Goal: Transaction & Acquisition: Purchase product/service

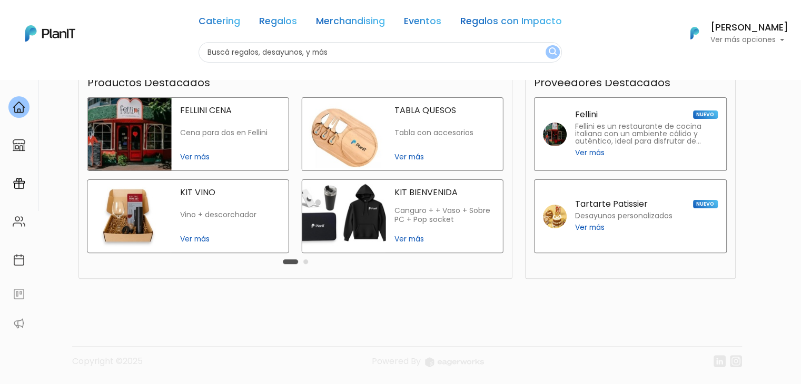
scroll to position [147, 0]
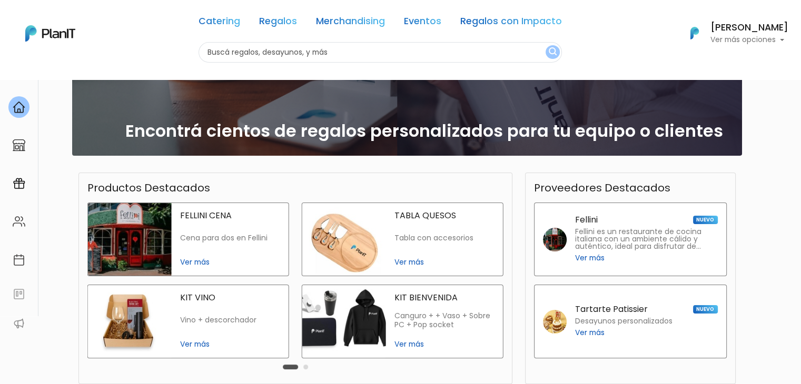
click at [307, 368] on button "Carousel Page 2" at bounding box center [305, 367] width 5 height 5
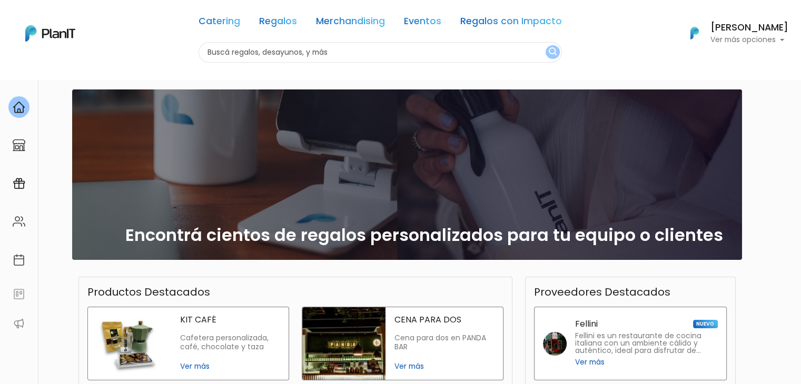
scroll to position [42, 0]
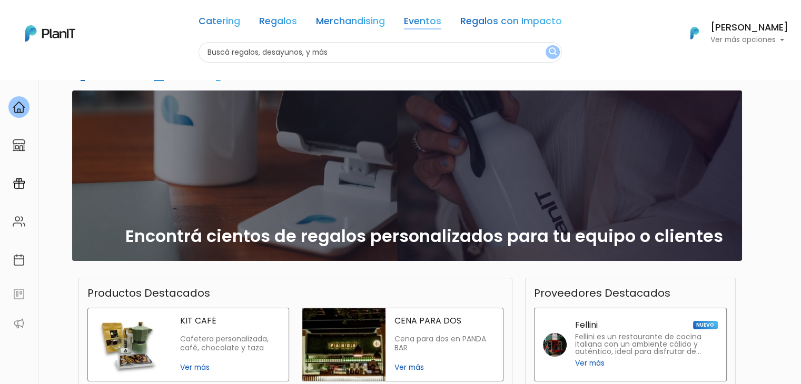
click at [433, 19] on link "Eventos" at bounding box center [422, 23] width 37 height 13
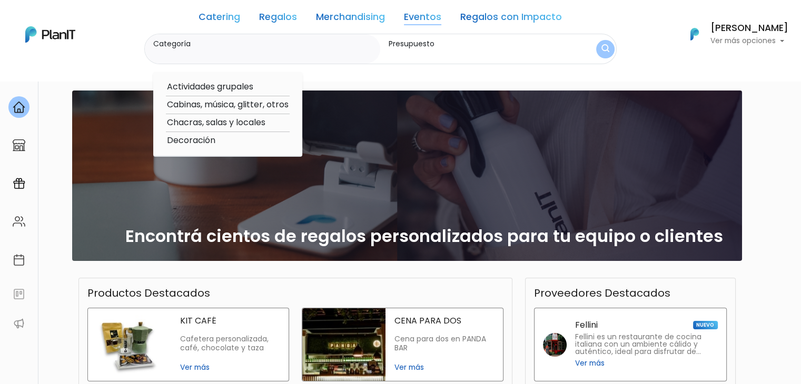
click at [241, 85] on option "Actividades grupales" at bounding box center [228, 87] width 124 height 13
type input "Actividades grupales"
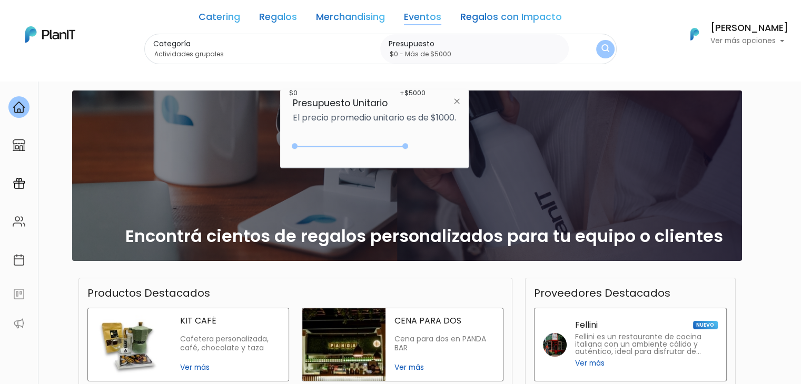
type input "$0 - Más de $5000"
drag, startPoint x: 318, startPoint y: 145, endPoint x: 419, endPoint y: 148, distance: 101.7
click at [419, 148] on div "+$5000 $0 0 : 5000 0 5000 0,5000" at bounding box center [374, 148] width 163 height 21
click at [605, 52] on img "submit" at bounding box center [605, 49] width 8 height 11
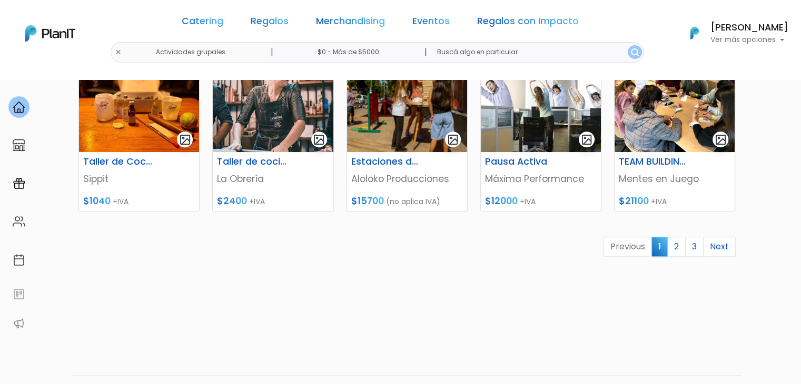
scroll to position [527, 0]
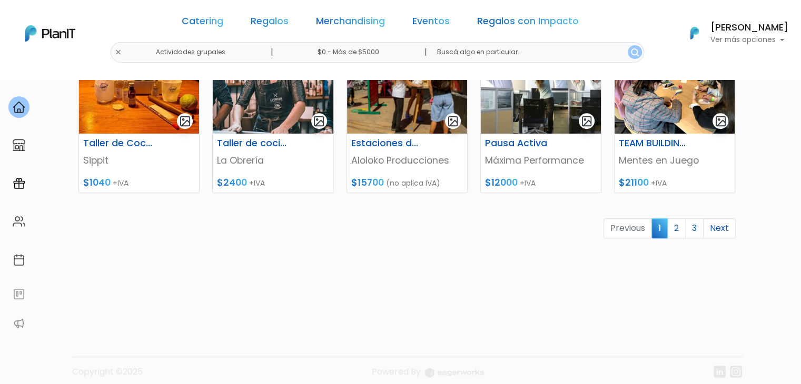
click at [684, 239] on div "Previous 1 2 3 Next" at bounding box center [407, 233] width 670 height 29
click at [680, 234] on link "2" at bounding box center [676, 229] width 18 height 20
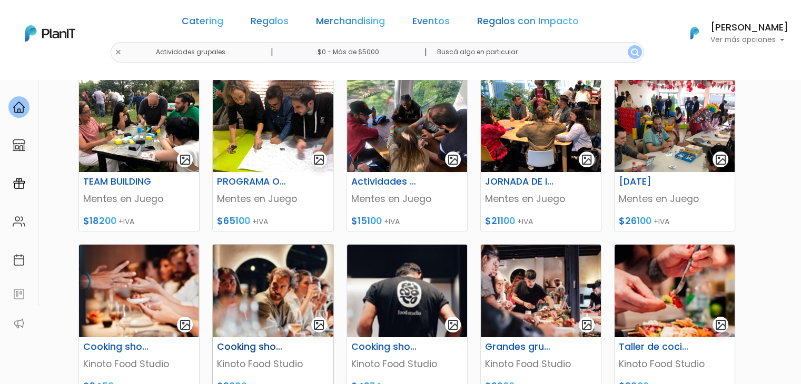
scroll to position [158, 0]
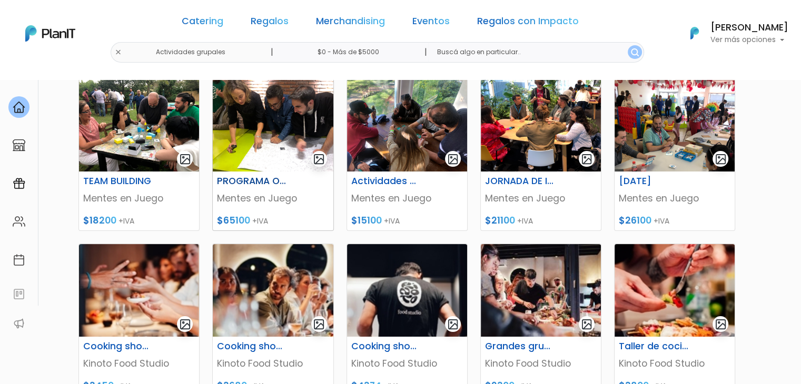
click at [282, 146] on img at bounding box center [273, 125] width 120 height 93
click at [398, 145] on img at bounding box center [407, 125] width 120 height 93
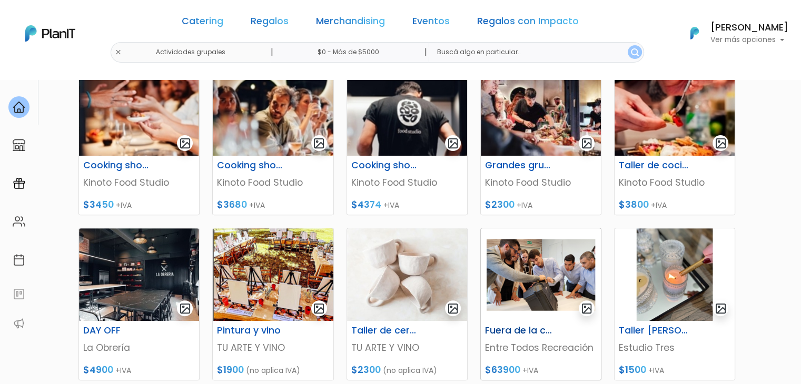
scroll to position [421, 0]
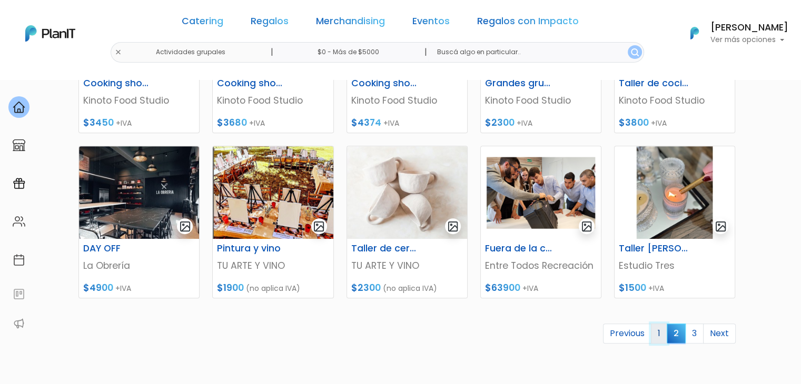
drag, startPoint x: 659, startPoint y: 329, endPoint x: 582, endPoint y: 315, distance: 78.1
click at [659, 329] on link "1" at bounding box center [659, 334] width 16 height 20
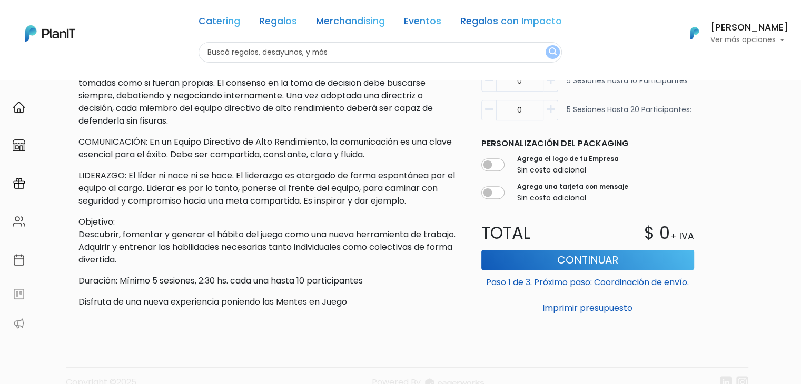
scroll to position [573, 0]
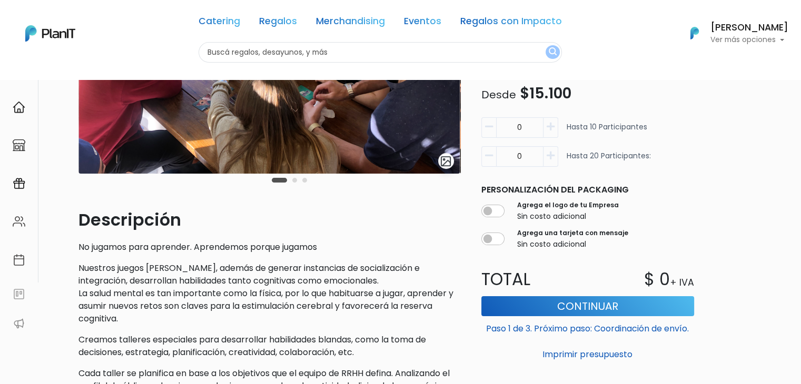
scroll to position [158, 0]
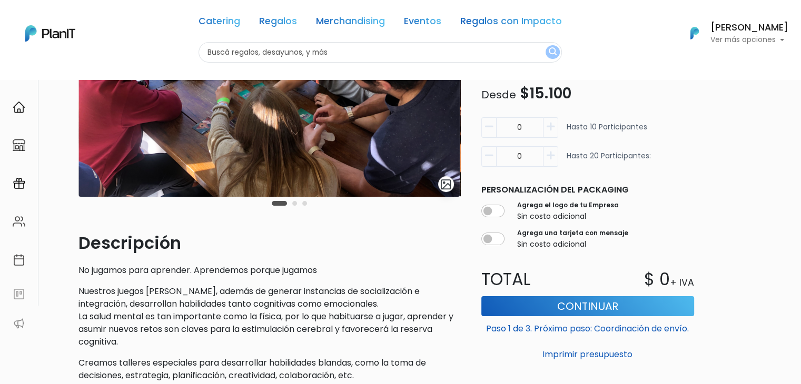
click at [297, 204] on button "Carousel Page 2" at bounding box center [294, 203] width 5 height 5
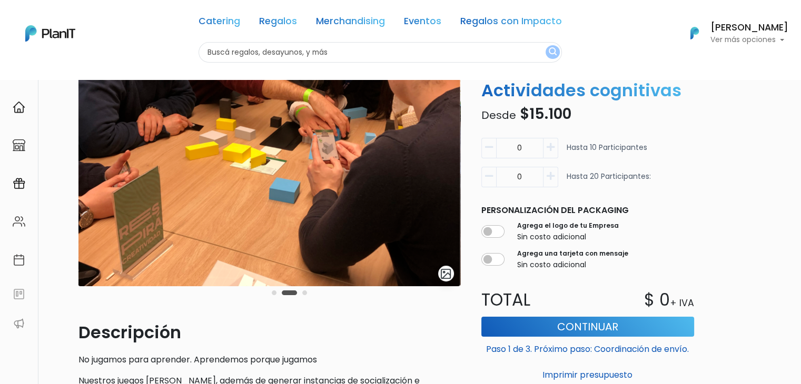
scroll to position [53, 0]
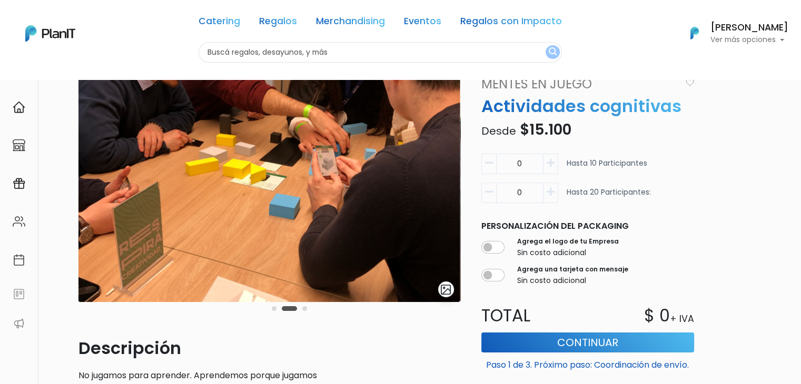
click at [304, 307] on button "Carousel Page 3" at bounding box center [304, 308] width 5 height 5
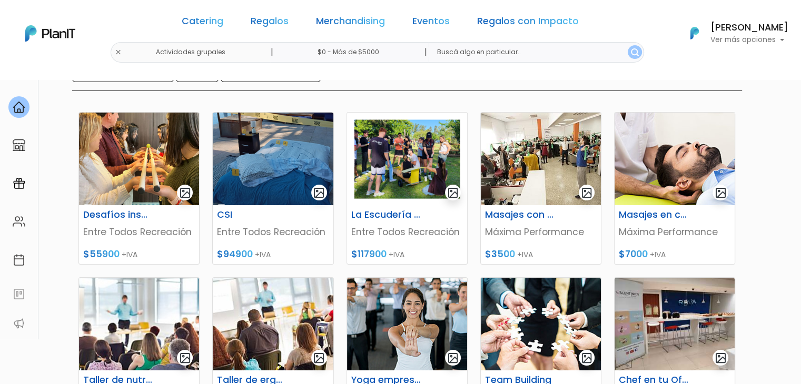
scroll to position [158, 0]
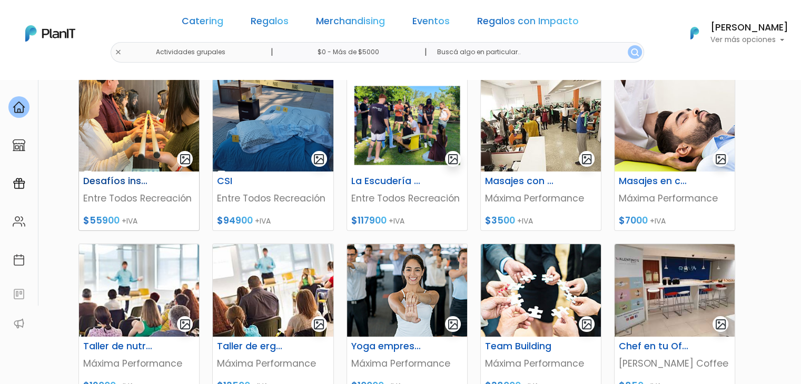
click at [120, 133] on img at bounding box center [139, 125] width 120 height 93
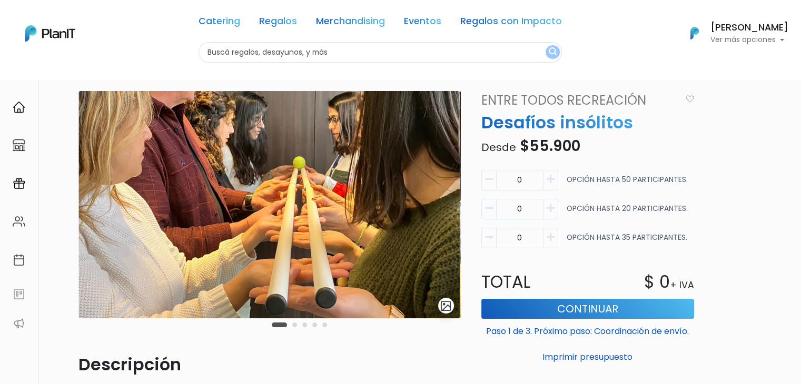
scroll to position [105, 0]
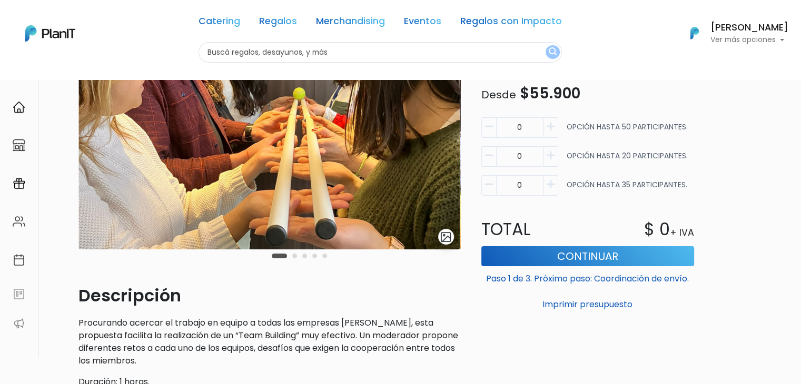
click at [295, 254] on button "Carousel Page 2" at bounding box center [294, 256] width 5 height 5
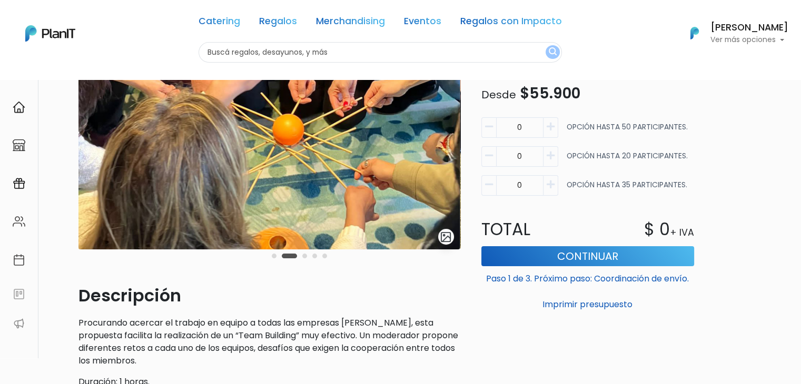
click at [305, 257] on button "Carousel Page 3" at bounding box center [304, 256] width 5 height 5
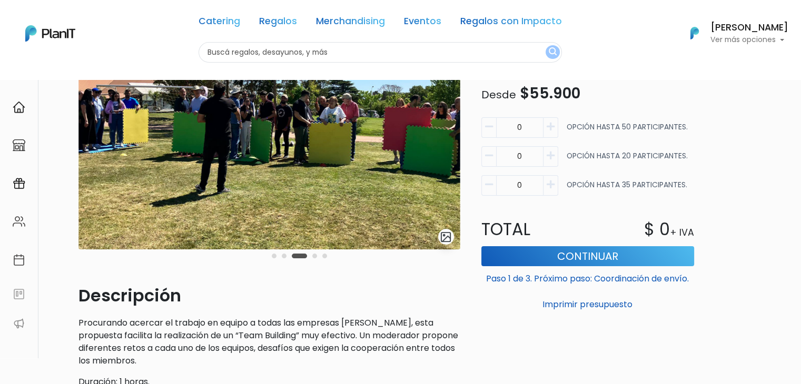
click at [317, 257] on div "Carousel Pagination" at bounding box center [299, 256] width 61 height 13
click at [315, 257] on button "Carousel Page 4" at bounding box center [314, 256] width 5 height 5
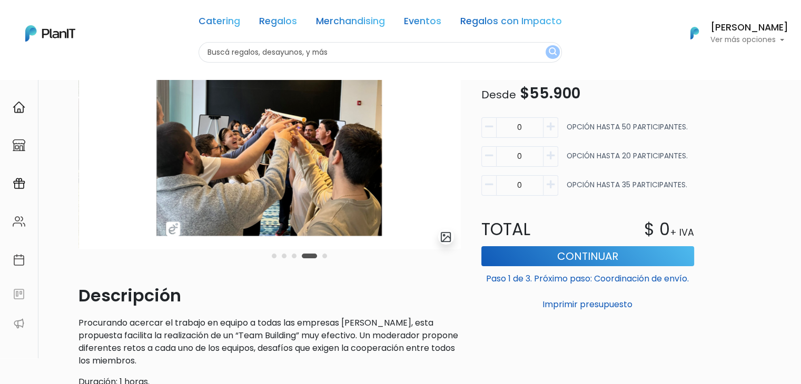
click at [321, 257] on div "Carousel Pagination" at bounding box center [299, 256] width 61 height 13
click at [323, 257] on button "Carousel Page 5" at bounding box center [324, 256] width 5 height 5
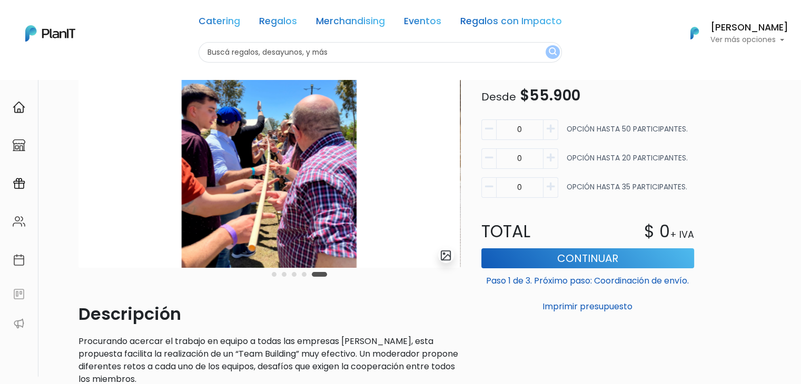
scroll to position [86, 0]
click at [548, 158] on icon "button" at bounding box center [551, 158] width 8 height 9
drag, startPoint x: 489, startPoint y: 160, endPoint x: 534, endPoint y: 141, distance: 48.9
click at [489, 160] on icon "button" at bounding box center [489, 158] width 8 height 9
type input "0"
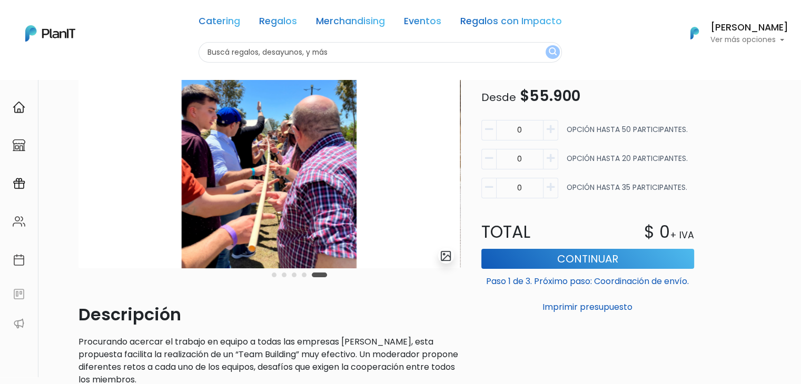
click at [551, 129] on icon "button" at bounding box center [551, 129] width 8 height 9
click at [486, 132] on icon "button" at bounding box center [489, 129] width 8 height 9
type input "0"
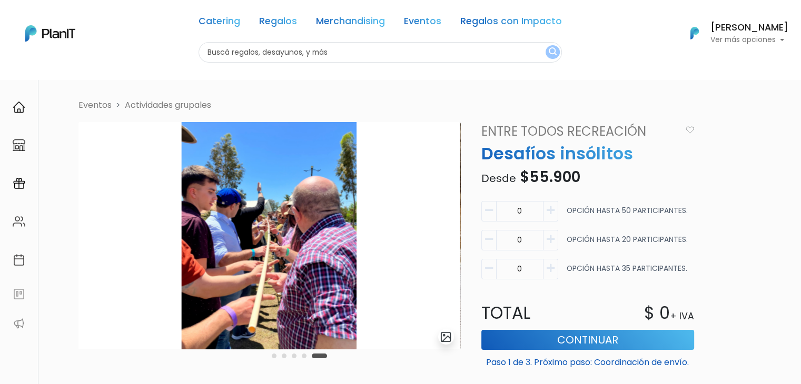
scroll to position [0, 0]
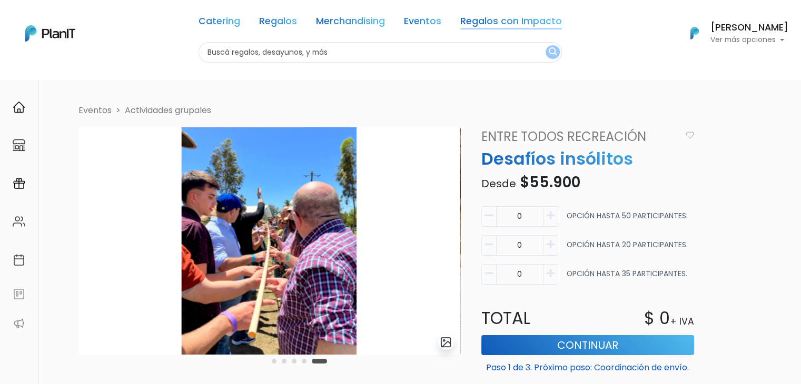
click at [488, 27] on link "Regalos con Impacto" at bounding box center [511, 23] width 102 height 13
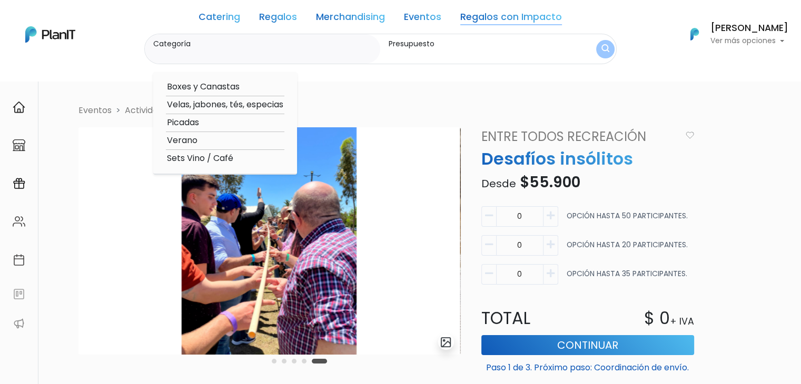
click at [505, 17] on link "Regalos con Impacto" at bounding box center [511, 19] width 102 height 13
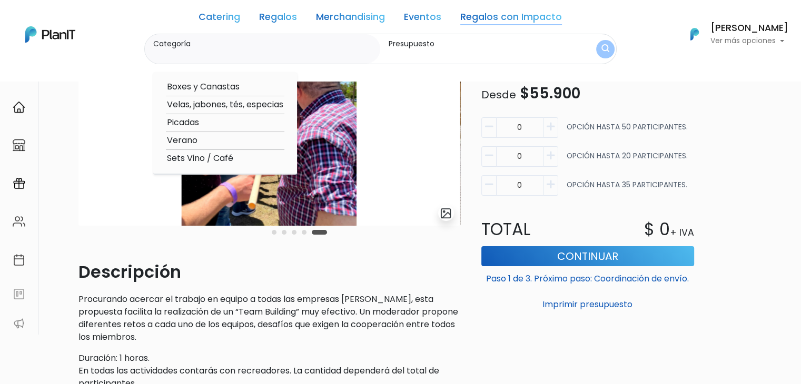
scroll to position [158, 0]
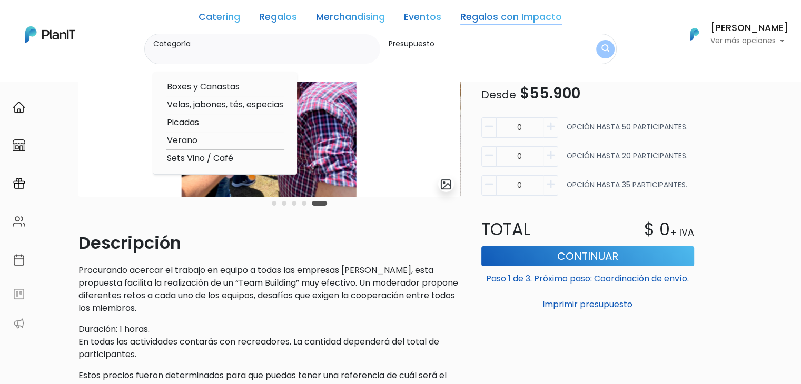
click at [307, 51] on input "Categoría" at bounding box center [264, 54] width 223 height 11
click at [499, 17] on link "Regalos con Impacto" at bounding box center [511, 19] width 102 height 13
click at [209, 90] on option "Boxes y Canastas" at bounding box center [225, 87] width 118 height 13
type input "Boxes y Canastas"
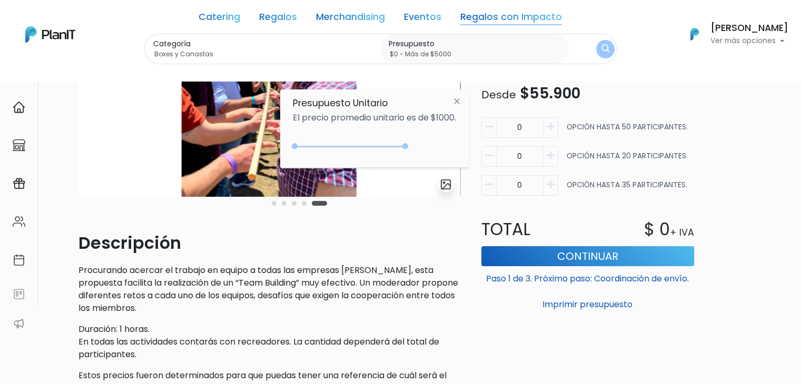
drag, startPoint x: 317, startPoint y: 144, endPoint x: 430, endPoint y: 135, distance: 114.1
click at [423, 140] on div "+$5000 $0 0 : 5000 0 5000 0,5000" at bounding box center [374, 148] width 163 height 21
type input "$0 - Más de $5000"
drag, startPoint x: 606, startPoint y: 47, endPoint x: 541, endPoint y: 60, distance: 66.1
click at [606, 47] on img "submit" at bounding box center [605, 49] width 8 height 11
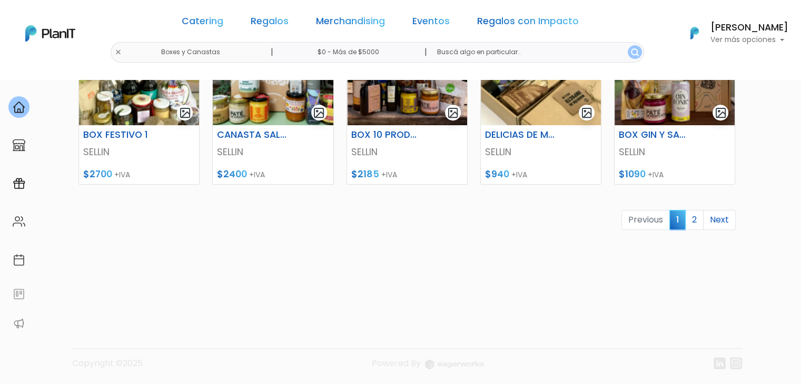
scroll to position [537, 0]
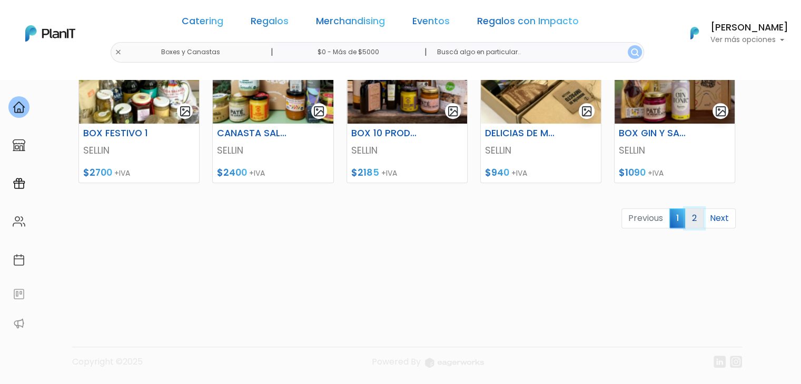
click at [696, 222] on link "2" at bounding box center [694, 219] width 18 height 20
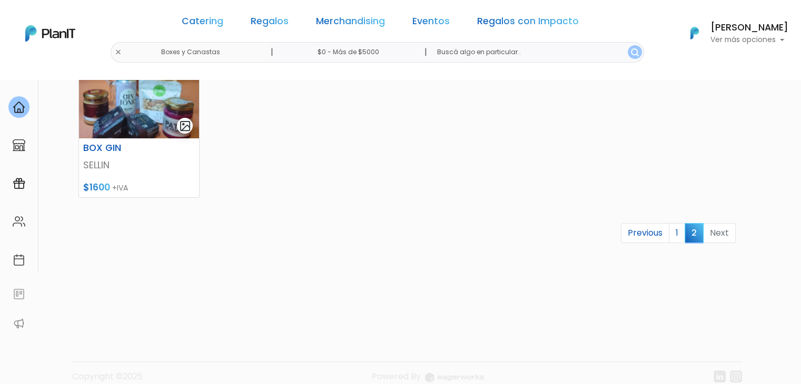
scroll to position [206, 0]
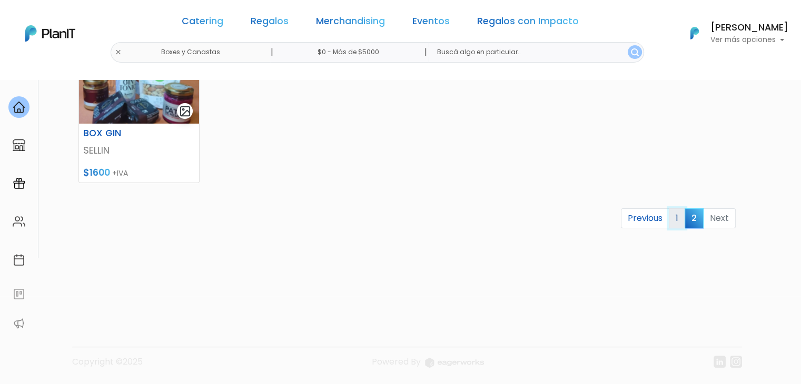
click at [678, 220] on link "1" at bounding box center [677, 219] width 16 height 20
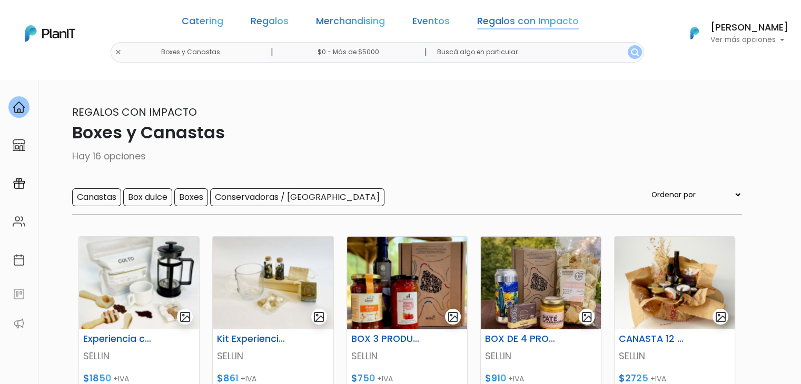
click at [494, 27] on link "Regalos con Impacto" at bounding box center [528, 23] width 102 height 13
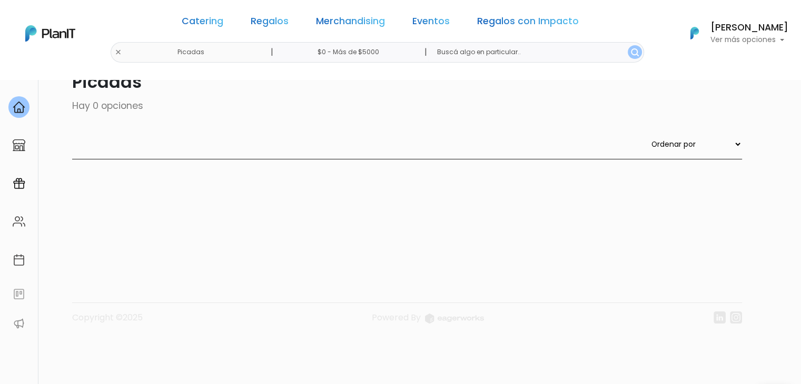
scroll to position [53, 0]
click at [150, 52] on div "Catering Regalos Merchandising Eventos Regalos con Impacto Picadas | $0 - Más d…" at bounding box center [400, 33] width 801 height 58
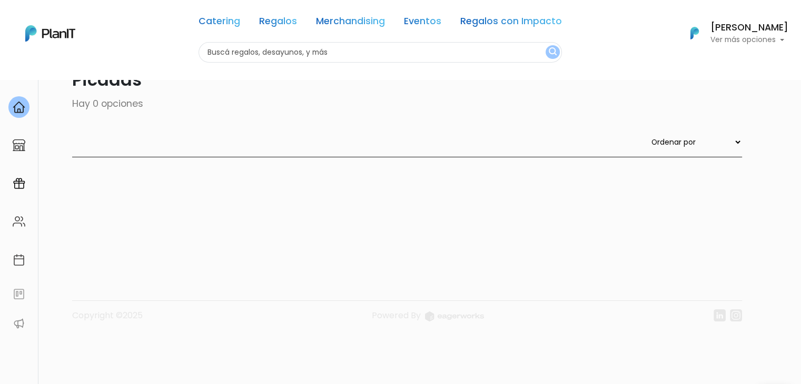
click at [357, 52] on input "text" at bounding box center [380, 52] width 363 height 21
click at [527, 21] on link "Regalos con Impacto" at bounding box center [511, 23] width 102 height 13
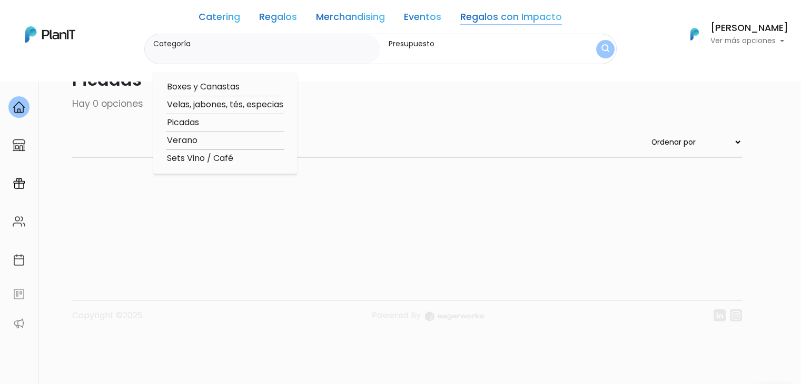
click at [186, 141] on option "Verano" at bounding box center [225, 140] width 118 height 13
type input "Verano"
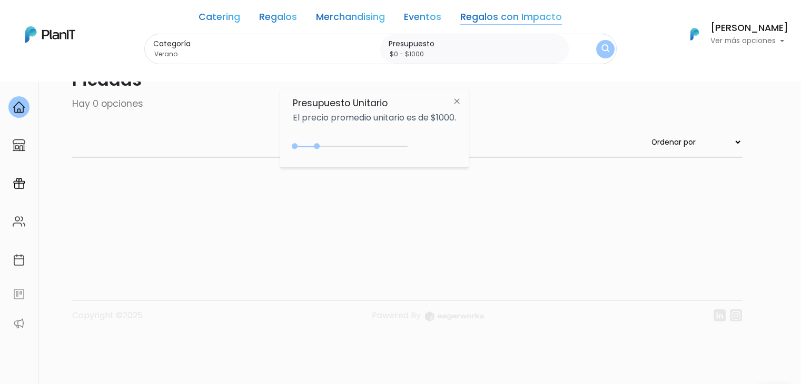
click at [463, 55] on input "$0 - $1000" at bounding box center [477, 54] width 176 height 11
drag, startPoint x: 315, startPoint y: 146, endPoint x: 442, endPoint y: 144, distance: 126.9
click at [440, 145] on div "$2350 $0 0 : 2350 0 2350 0,5000" at bounding box center [374, 148] width 163 height 21
type input "$0 - Más de $5000"
click at [597, 53] on button "submit" at bounding box center [605, 49] width 24 height 24
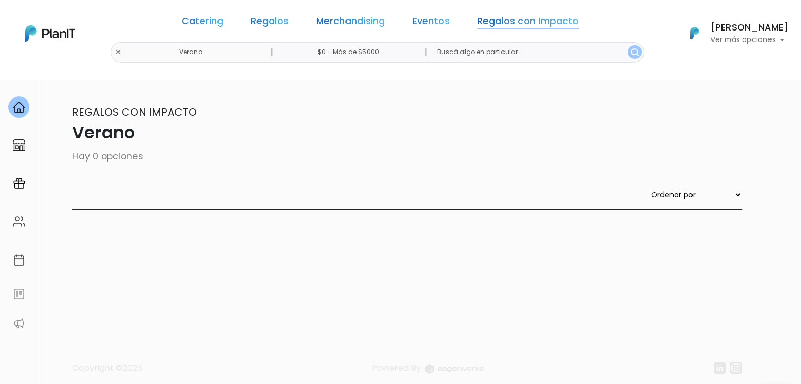
click at [525, 27] on link "Regalos con Impacto" at bounding box center [528, 23] width 102 height 13
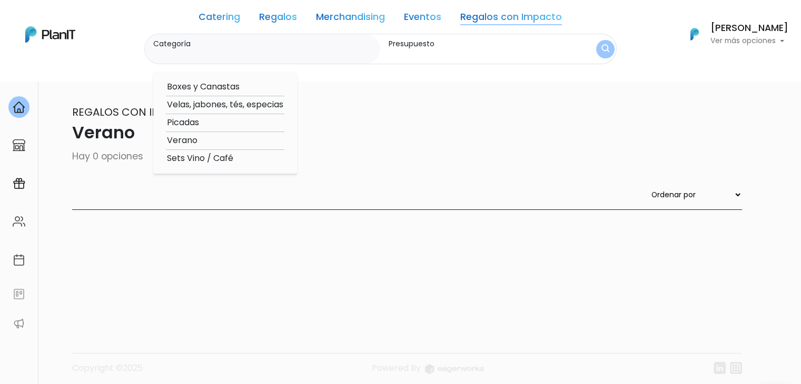
click at [175, 160] on option "Sets Vino / Café" at bounding box center [225, 158] width 118 height 13
type input "Sets Vino / Café"
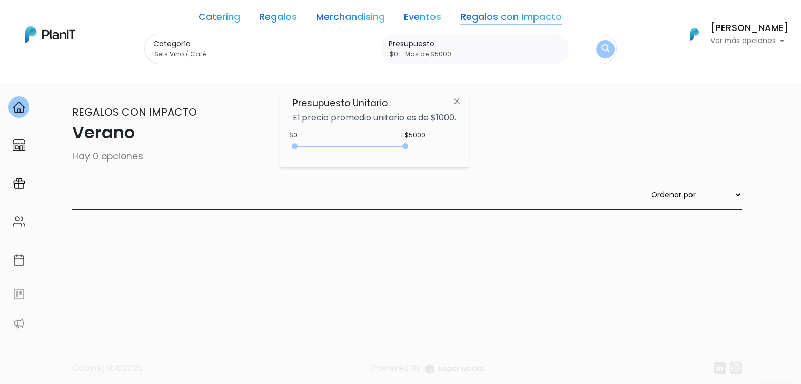
drag, startPoint x: 312, startPoint y: 147, endPoint x: 479, endPoint y: 122, distance: 169.4
click at [464, 146] on div "Presupuesto Unitario El precio promedio unitario es de $1000. +$5000 $0 0 : 500…" at bounding box center [374, 129] width 189 height 78
type input "$0 - Más de $5000"
click at [605, 47] on img "submit" at bounding box center [605, 49] width 8 height 10
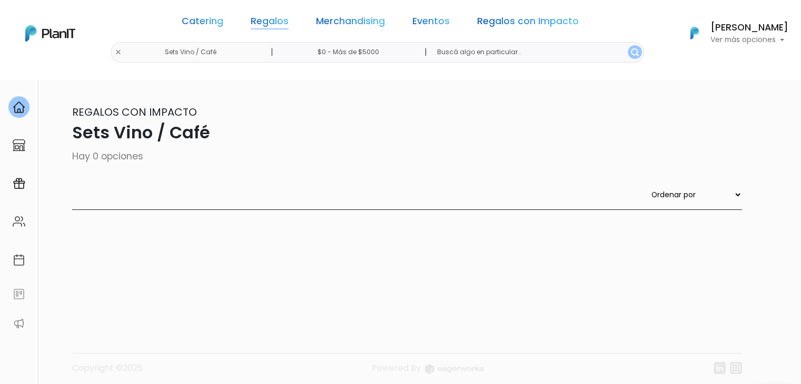
click at [280, 22] on link "Regalos" at bounding box center [270, 23] width 38 height 13
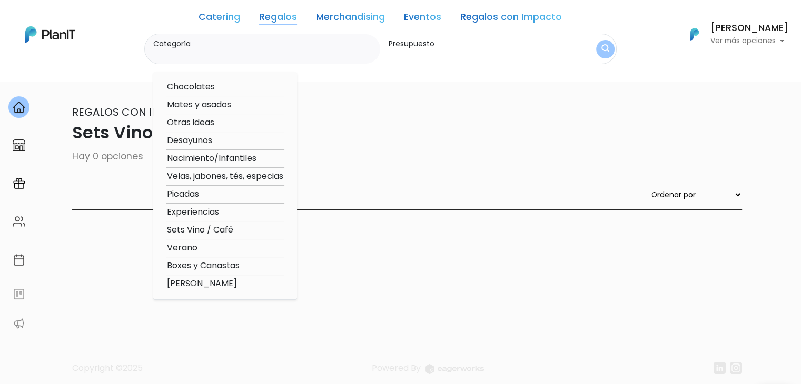
click at [211, 211] on option "Experiencias" at bounding box center [225, 212] width 118 height 13
type input "Experiencias"
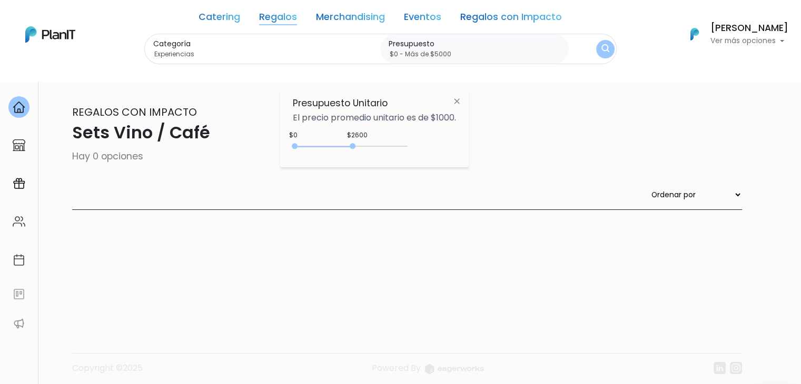
drag, startPoint x: 323, startPoint y: 147, endPoint x: 442, endPoint y: 146, distance: 119.0
click at [439, 146] on div "$2600 $0 0 : 2600 0 2600 0,5000" at bounding box center [374, 148] width 163 height 21
type input "$0 - Más de $5000"
drag, startPoint x: 607, startPoint y: 45, endPoint x: 541, endPoint y: 73, distance: 70.8
click at [607, 46] on img "submit" at bounding box center [605, 49] width 12 height 15
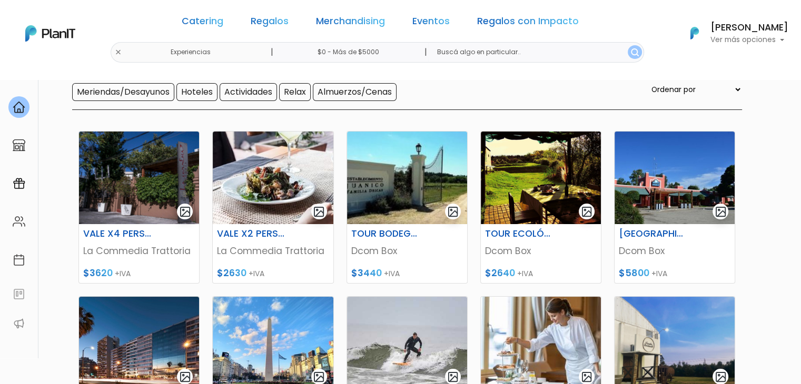
scroll to position [53, 0]
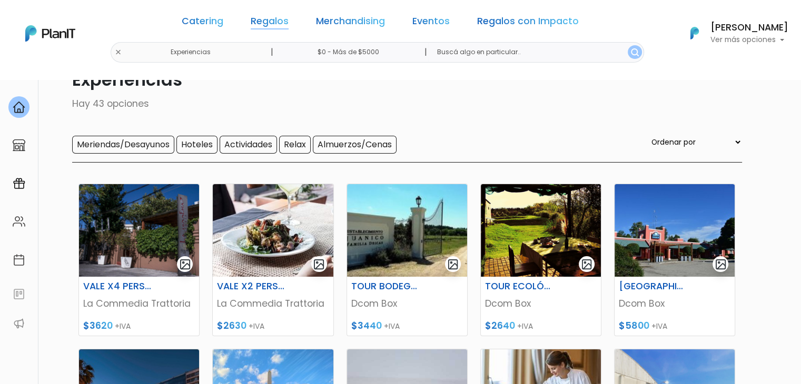
click at [268, 20] on link "Regalos" at bounding box center [270, 23] width 38 height 13
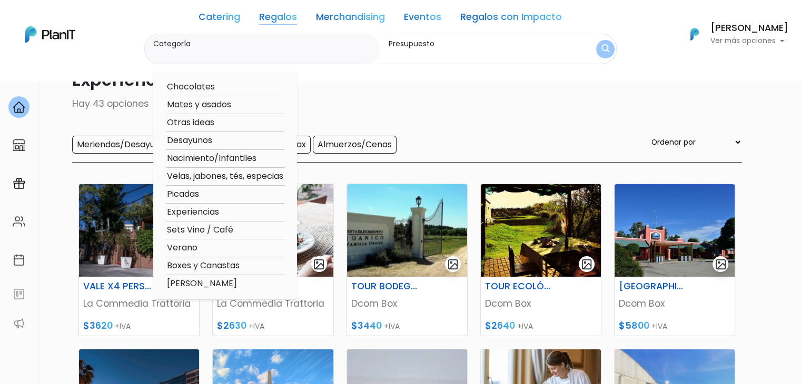
click at [202, 228] on option "Sets Vino / Café" at bounding box center [225, 230] width 118 height 13
type input "Sets Vino / Café"
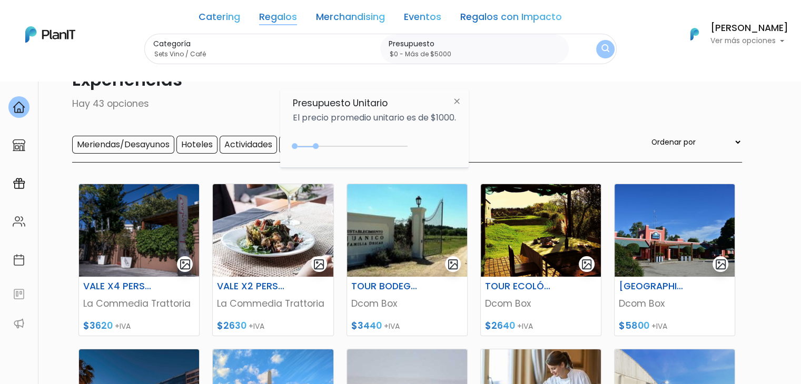
drag, startPoint x: 318, startPoint y: 147, endPoint x: 436, endPoint y: 146, distance: 117.4
click at [432, 147] on div "$1000 $0 0 : 950 0 950 0,5000" at bounding box center [374, 148] width 163 height 21
type input "$0 - Más de $5000"
click at [604, 46] on img "submit" at bounding box center [605, 49] width 8 height 10
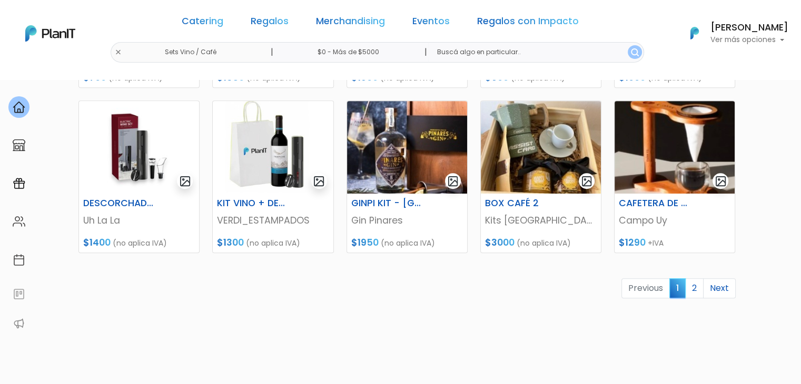
scroll to position [537, 0]
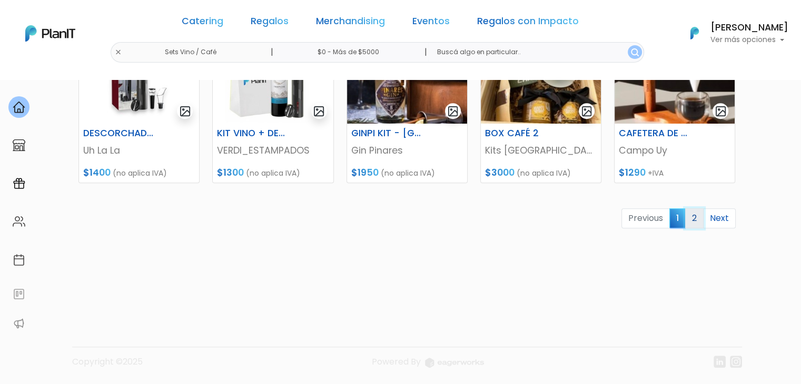
click at [700, 213] on link "2" at bounding box center [694, 219] width 18 height 20
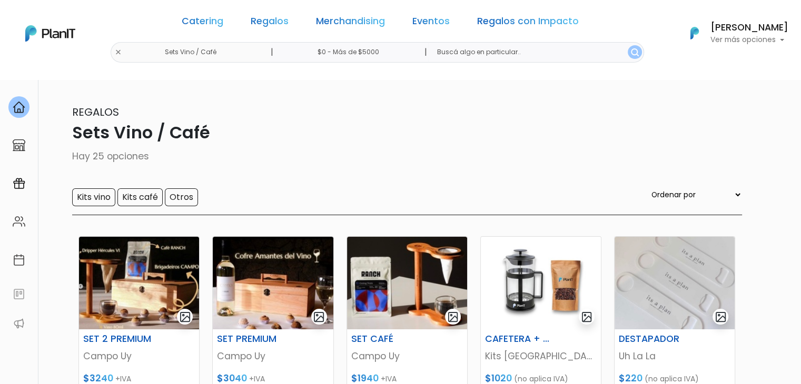
click at [146, 51] on div "Catering Regalos Merchandising Eventos Regalos con Impacto Sets Vino / Café | $…" at bounding box center [400, 33] width 801 height 58
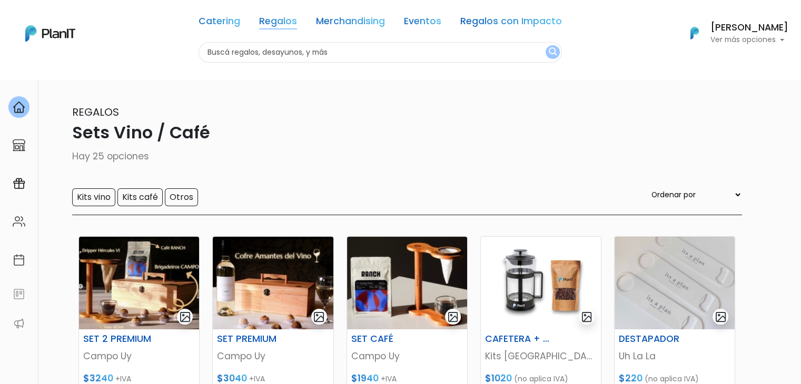
click at [292, 22] on link "Regalos" at bounding box center [278, 23] width 38 height 13
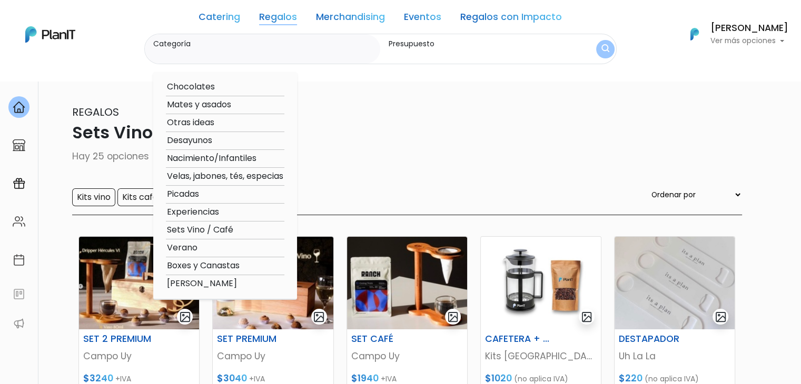
click at [195, 251] on option "Verano" at bounding box center [225, 248] width 118 height 13
type input "Verano"
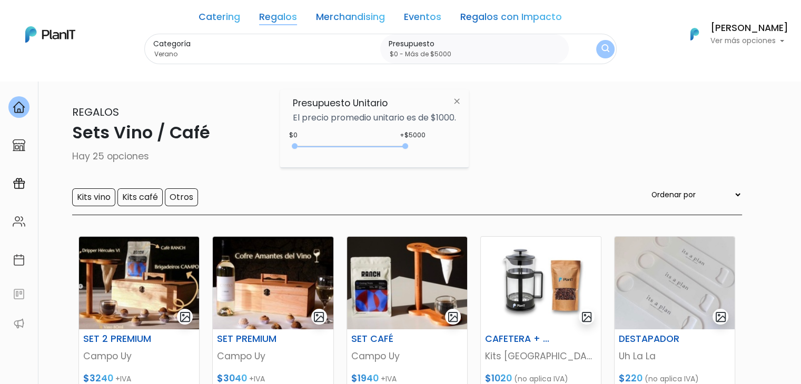
drag, startPoint x: 320, startPoint y: 146, endPoint x: 458, endPoint y: 140, distance: 138.6
click at [456, 140] on div "+$5000 $0 0 : 5000 0 5000 0,5000" at bounding box center [374, 148] width 163 height 21
type input "$0 - Más de $5000"
click at [601, 49] on img "submit" at bounding box center [605, 49] width 8 height 10
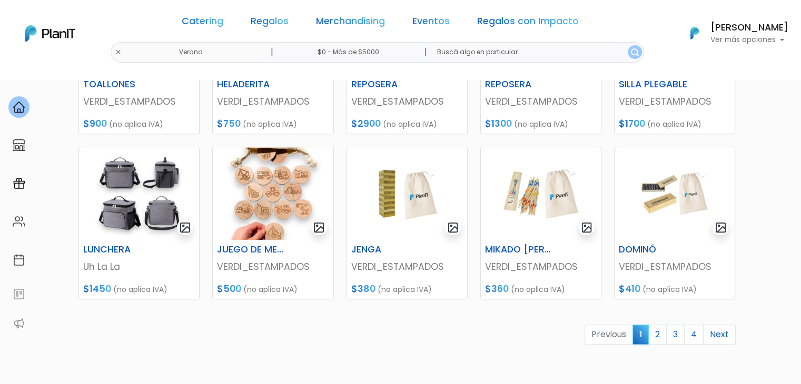
scroll to position [421, 0]
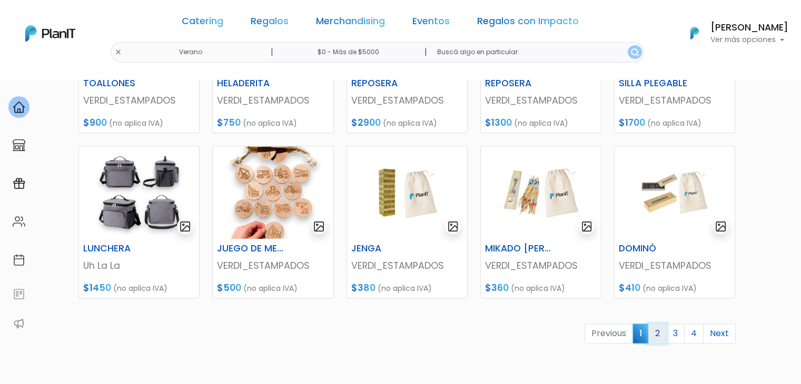
click at [664, 332] on link "2" at bounding box center [657, 334] width 18 height 20
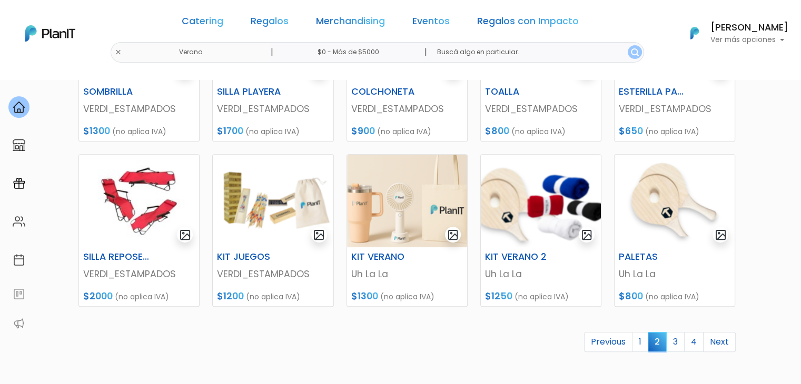
scroll to position [474, 0]
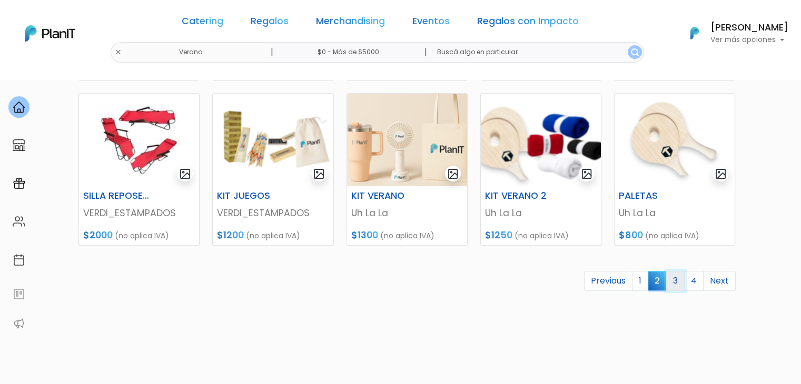
click at [674, 279] on link "3" at bounding box center [675, 281] width 18 height 20
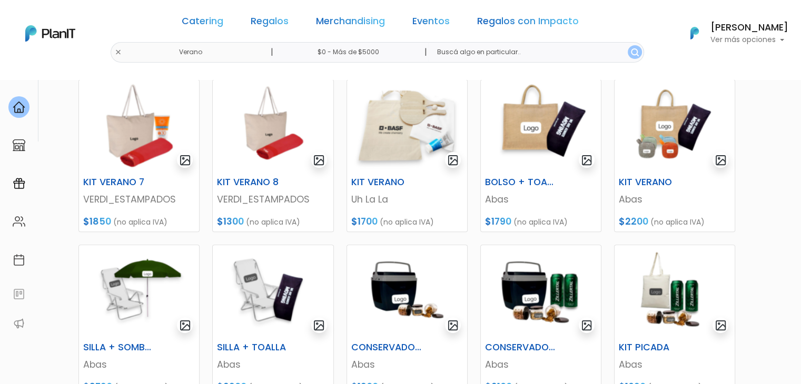
scroll to position [421, 0]
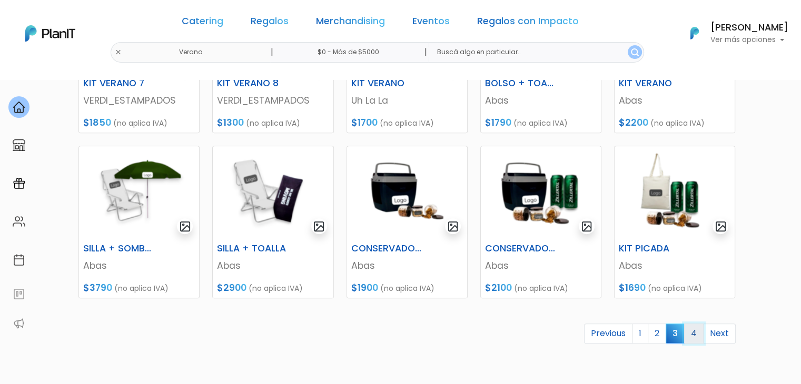
click at [690, 332] on link "4" at bounding box center [693, 334] width 19 height 20
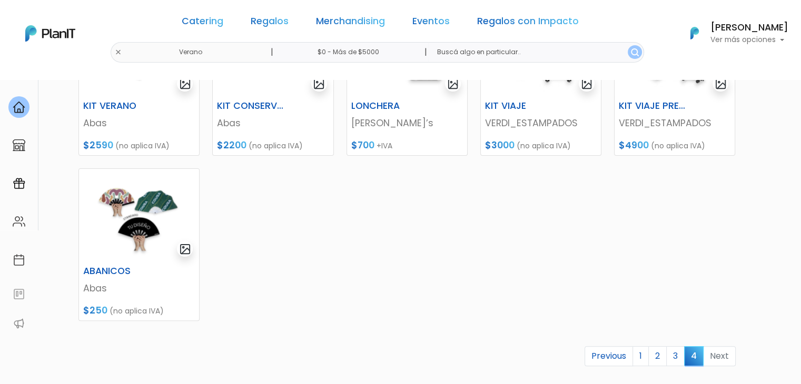
scroll to position [371, 0]
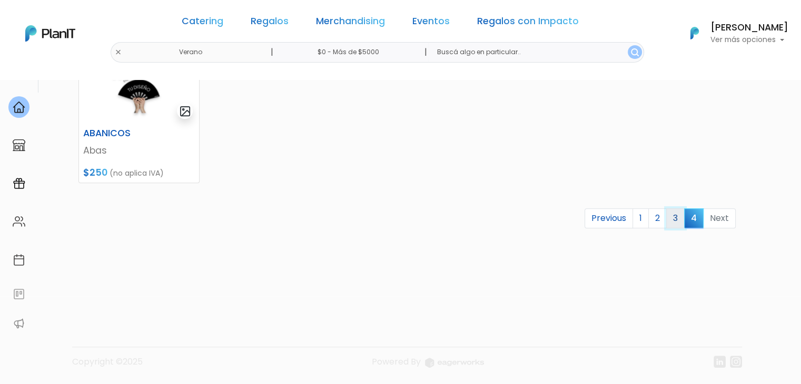
click at [678, 216] on link "3" at bounding box center [675, 219] width 18 height 20
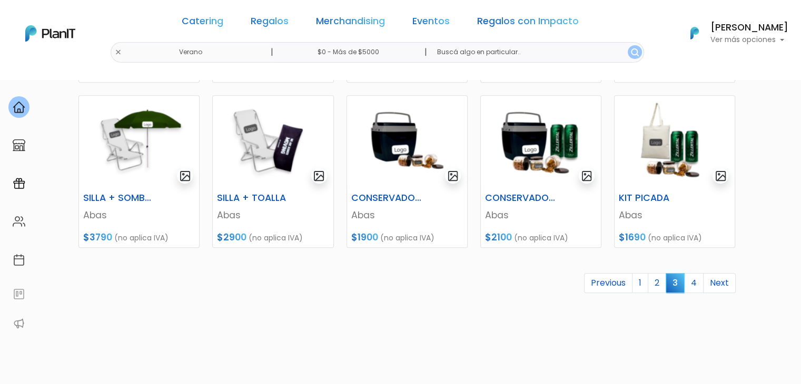
scroll to position [474, 0]
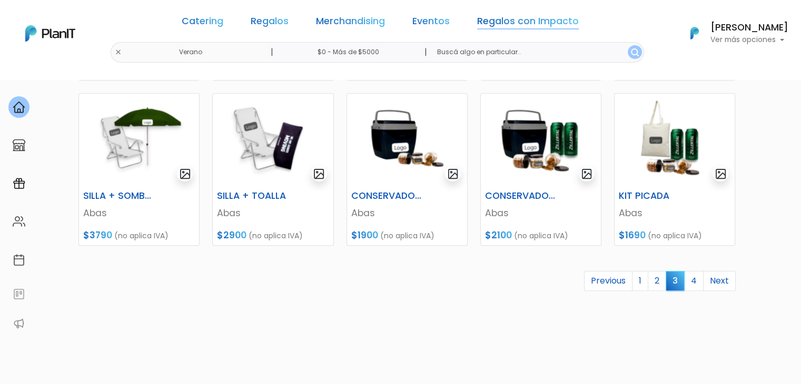
click at [486, 25] on link "Regalos con Impacto" at bounding box center [528, 23] width 102 height 13
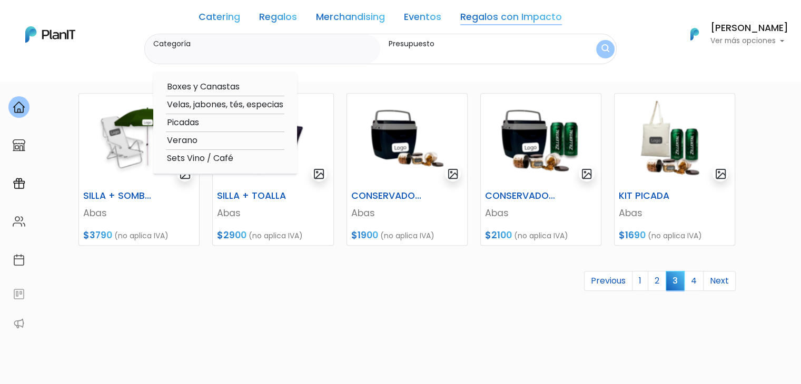
click at [189, 88] on option "Boxes y Canastas" at bounding box center [225, 87] width 118 height 13
type input "Boxes y Canastas"
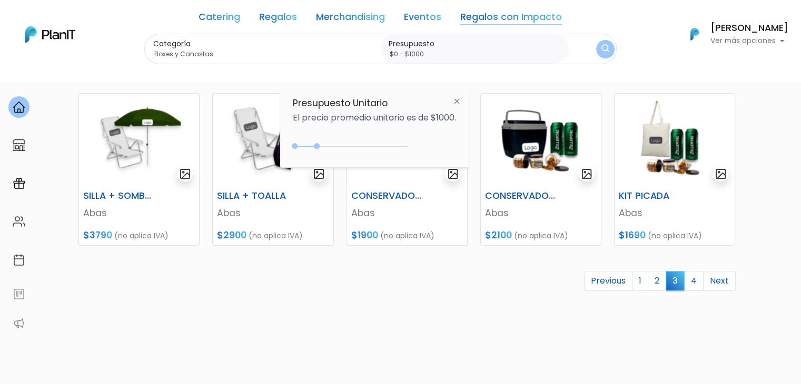
click at [499, 49] on input "$0 - $1000" at bounding box center [477, 54] width 176 height 11
drag, startPoint x: 381, startPoint y: 148, endPoint x: 533, endPoint y: 77, distance: 167.8
click at [469, 144] on div "Presupuesto Unitario El precio promedio unitario es de $1000. +$5000 $0 0 : 500…" at bounding box center [374, 129] width 189 height 78
click at [605, 51] on img "submit" at bounding box center [605, 49] width 8 height 10
click at [469, 51] on input "$0 - Más de $5000" at bounding box center [477, 54] width 176 height 11
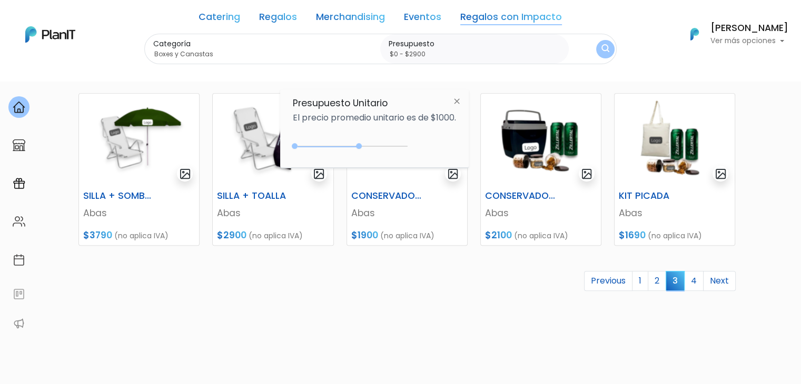
type input "$0 - $2850"
drag, startPoint x: 400, startPoint y: 146, endPoint x: 360, endPoint y: 146, distance: 40.0
click at [360, 146] on div at bounding box center [352, 146] width 111 height 1
click at [601, 47] on img "submit" at bounding box center [605, 49] width 8 height 10
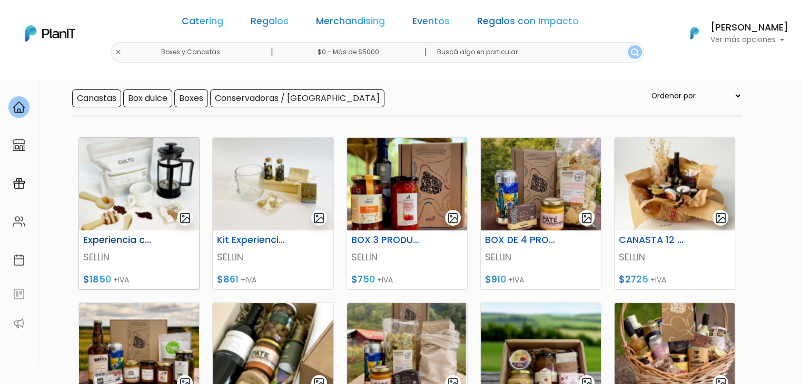
scroll to position [105, 0]
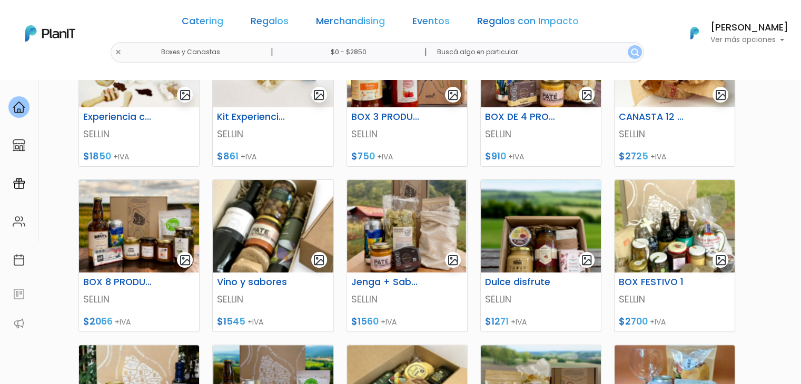
scroll to position [211, 0]
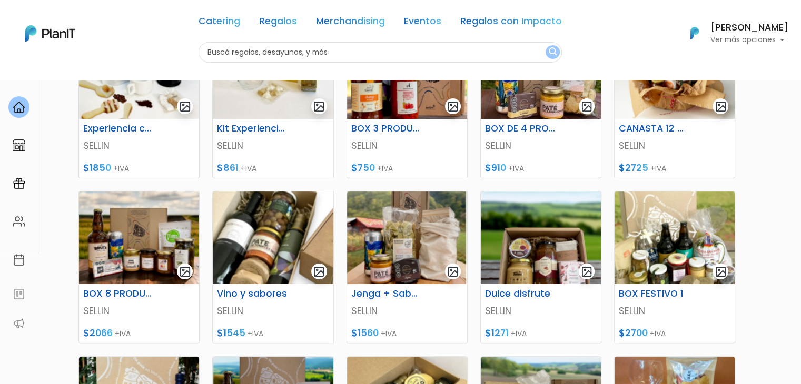
click at [147, 53] on div "Catering Regalos Merchandising Eventos Regalos con Impacto Boxes y Canastas | $…" at bounding box center [400, 33] width 801 height 58
click at [272, 19] on link "Regalos" at bounding box center [278, 23] width 38 height 13
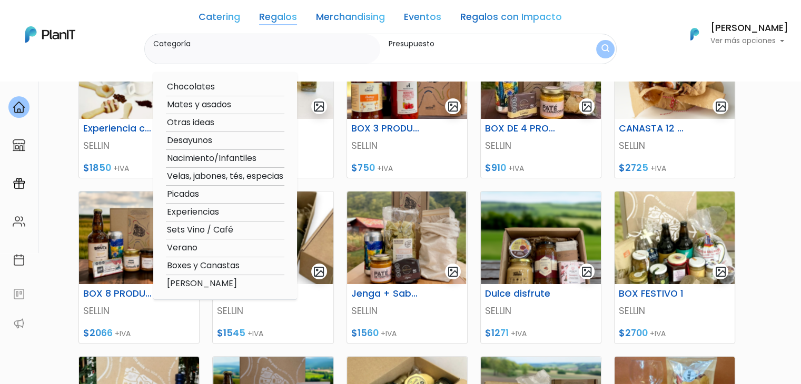
click at [194, 251] on option "Verano" at bounding box center [225, 248] width 118 height 13
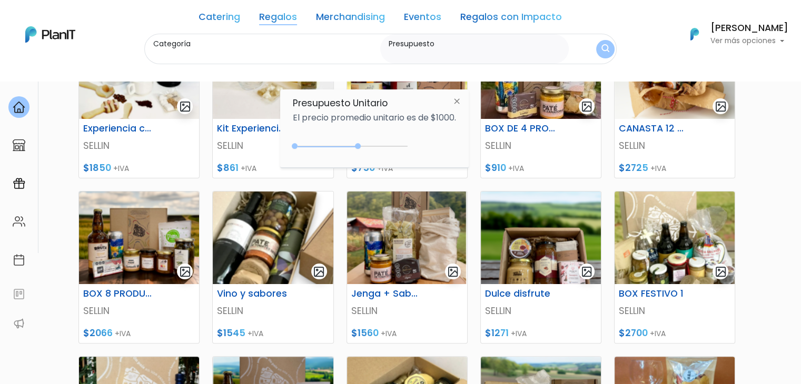
type input "Verano"
type input "$0 - $2850"
click at [601, 49] on img "submit" at bounding box center [605, 49] width 8 height 10
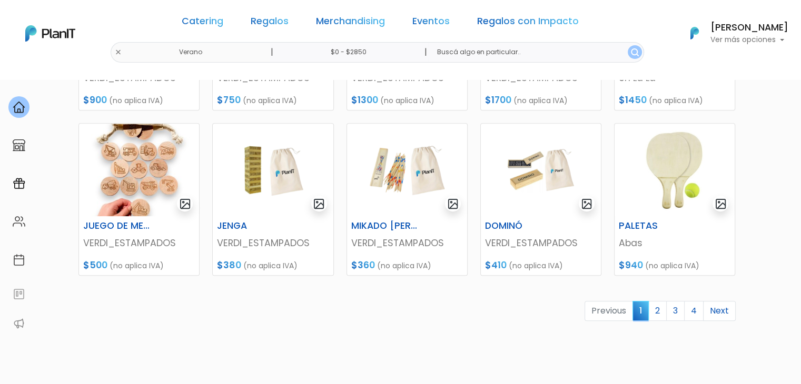
scroll to position [474, 0]
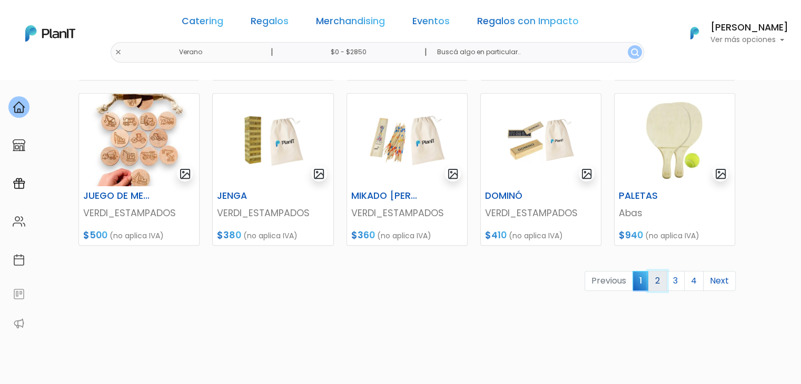
click at [664, 279] on link "2" at bounding box center [657, 281] width 18 height 20
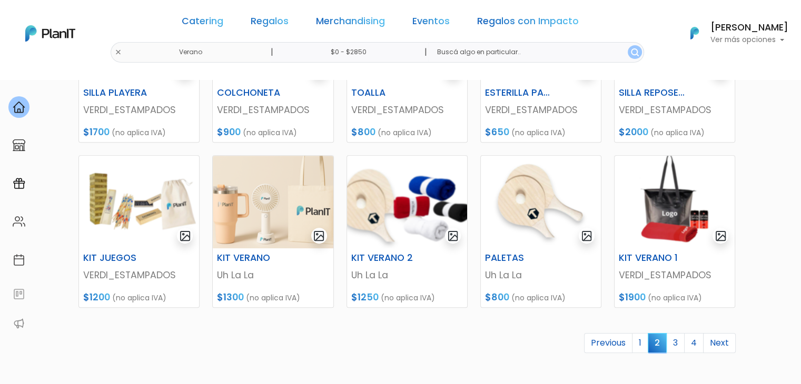
scroll to position [474, 0]
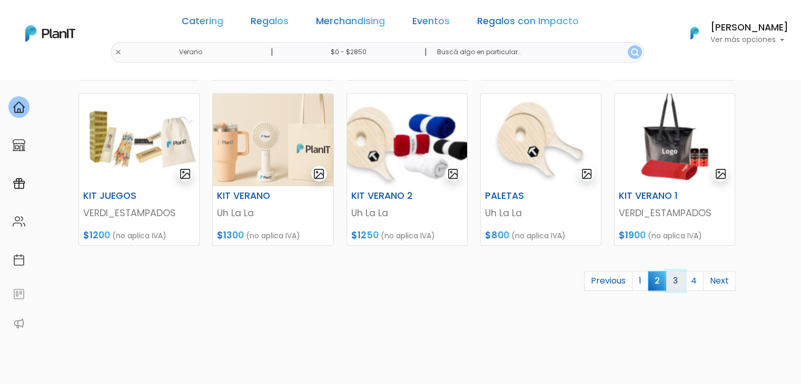
click at [680, 279] on link "3" at bounding box center [675, 281] width 18 height 20
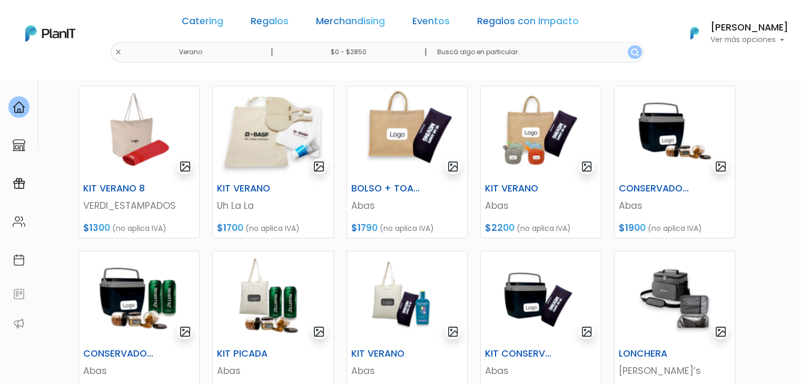
scroll to position [316, 0]
click at [663, 149] on img at bounding box center [675, 132] width 120 height 93
click at [117, 294] on img at bounding box center [139, 298] width 120 height 93
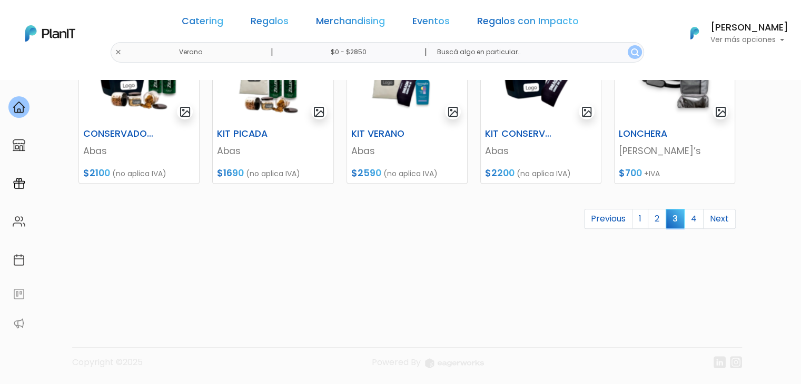
scroll to position [537, 0]
click at [664, 217] on link "2" at bounding box center [657, 219] width 18 height 20
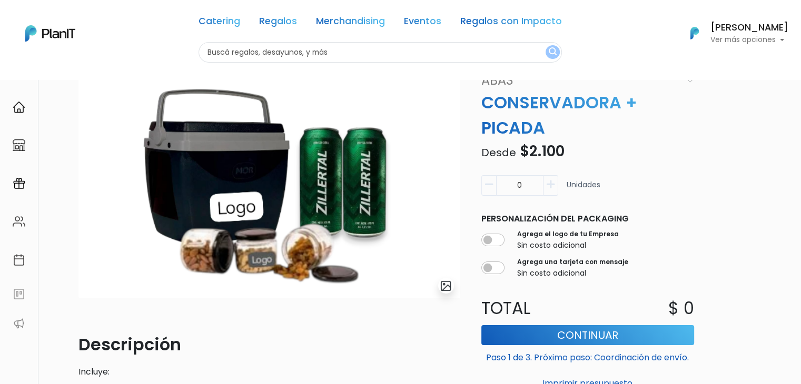
scroll to position [53, 0]
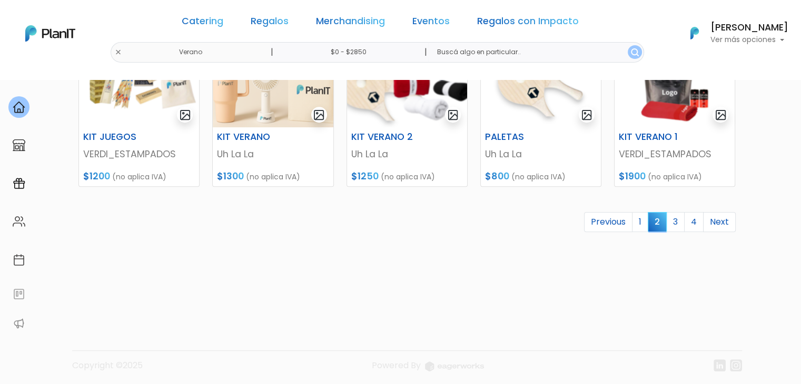
scroll to position [537, 0]
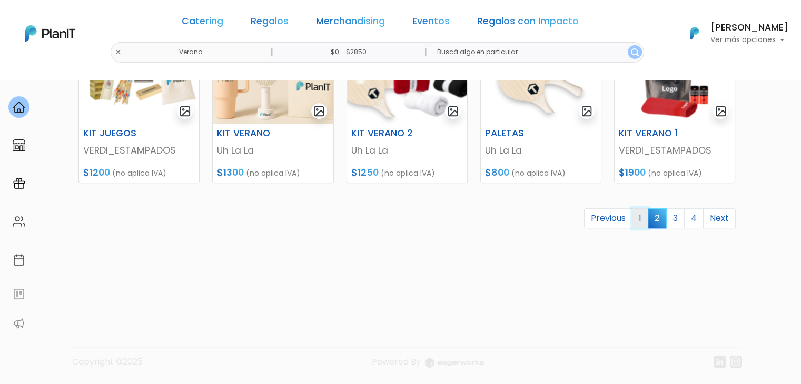
click at [644, 216] on link "1" at bounding box center [640, 219] width 16 height 20
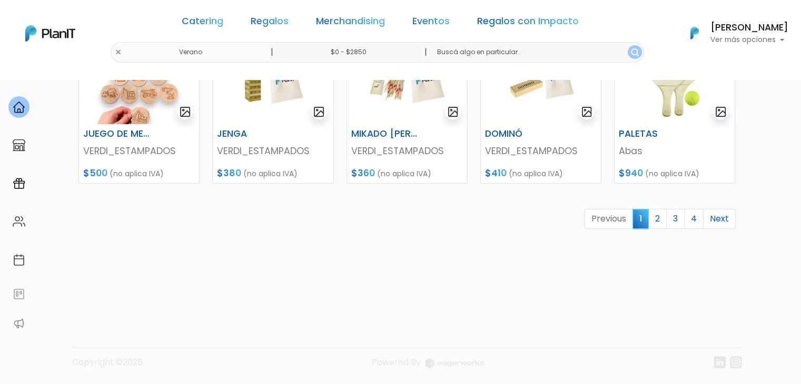
scroll to position [537, 0]
click at [657, 220] on link "2" at bounding box center [657, 219] width 18 height 20
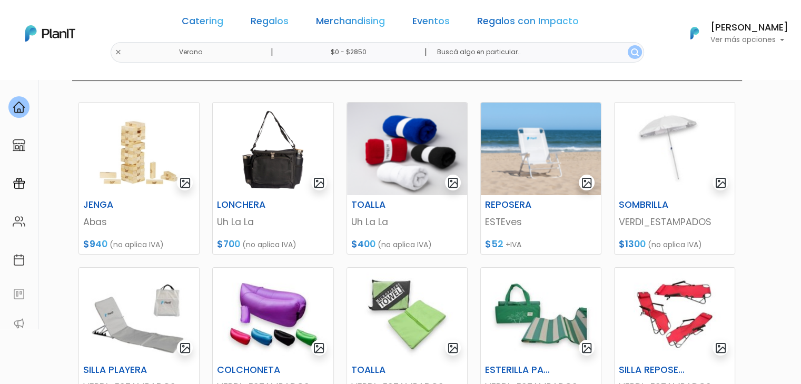
scroll to position [158, 0]
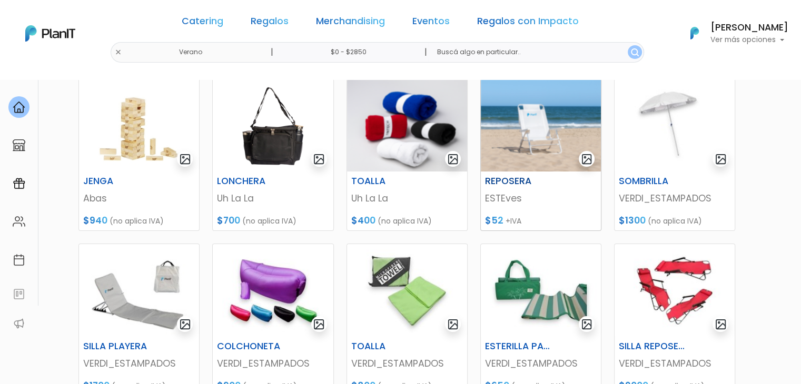
click at [542, 124] on img at bounding box center [541, 125] width 120 height 93
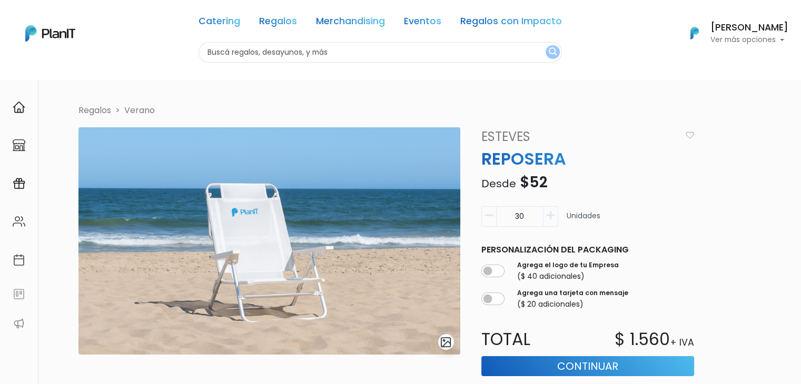
click at [549, 219] on icon "button" at bounding box center [551, 215] width 8 height 9
click at [490, 217] on icon "button" at bounding box center [489, 215] width 8 height 9
type input "30"
click at [498, 270] on input "checkbox" at bounding box center [492, 271] width 23 height 13
click at [488, 270] on input "checkbox" at bounding box center [492, 271] width 23 height 13
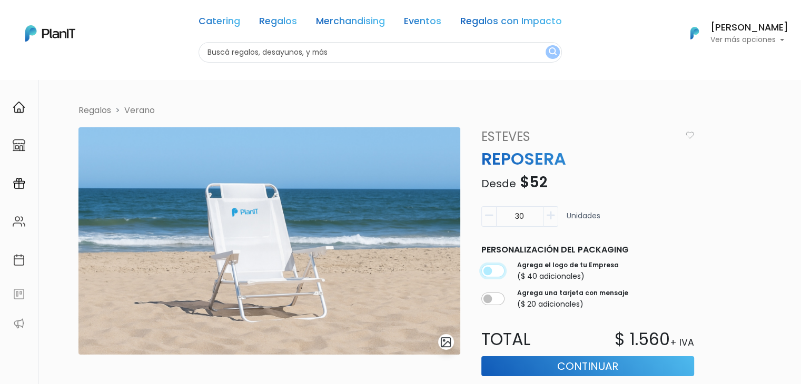
click at [499, 270] on input "checkbox" at bounding box center [492, 271] width 23 height 13
checkbox input "true"
click at [497, 300] on input "checkbox" at bounding box center [492, 299] width 23 height 13
checkbox input "true"
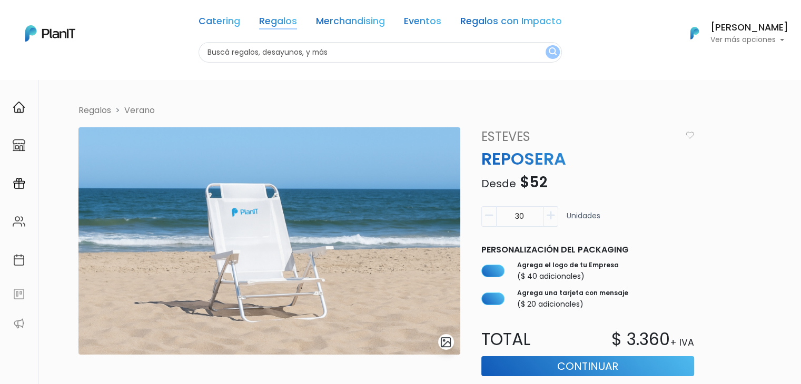
click at [272, 22] on link "Regalos" at bounding box center [278, 23] width 38 height 13
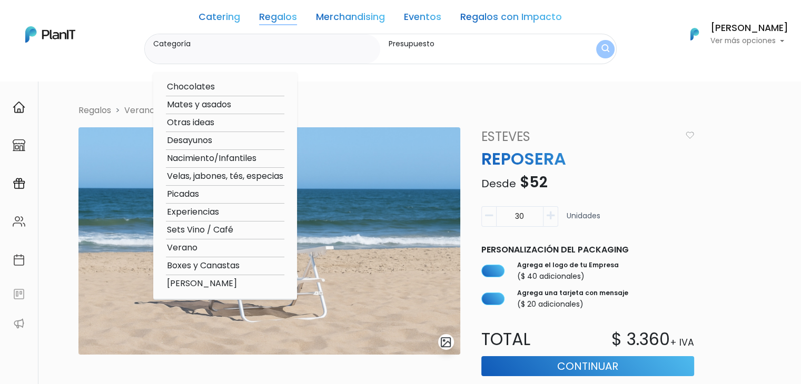
click at [176, 195] on option "Picadas" at bounding box center [225, 194] width 118 height 13
type input "Picadas"
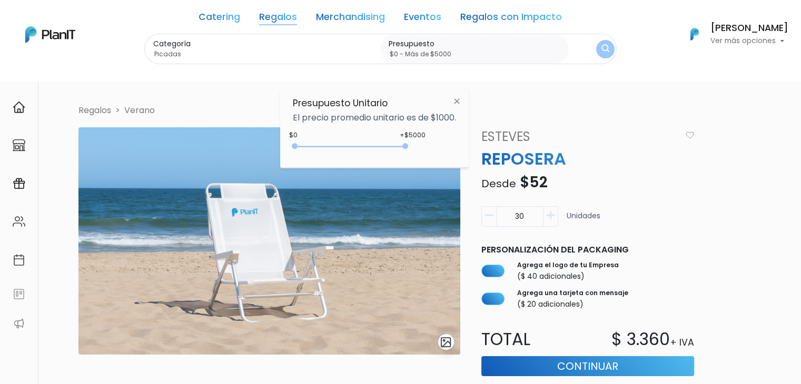
drag, startPoint x: 361, startPoint y: 149, endPoint x: 439, endPoint y: 142, distance: 77.7
click at [423, 152] on div "+$5000 $0 0 : 5000 0 5000 0,5000" at bounding box center [374, 148] width 163 height 21
type input "$0 - Más de $5000"
click at [600, 47] on img "submit" at bounding box center [605, 49] width 12 height 15
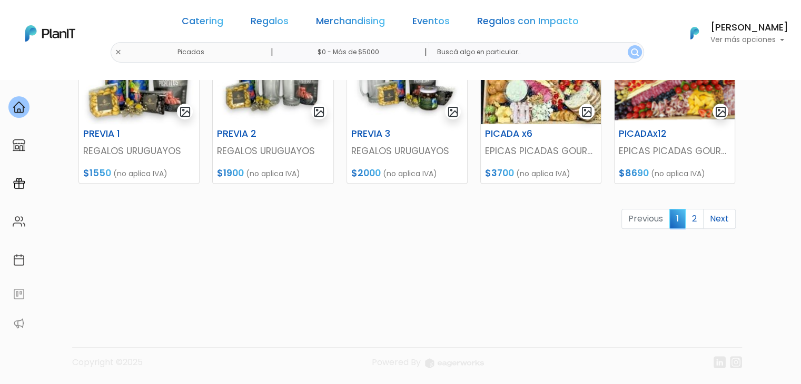
scroll to position [537, 0]
click at [700, 224] on link "2" at bounding box center [694, 219] width 18 height 20
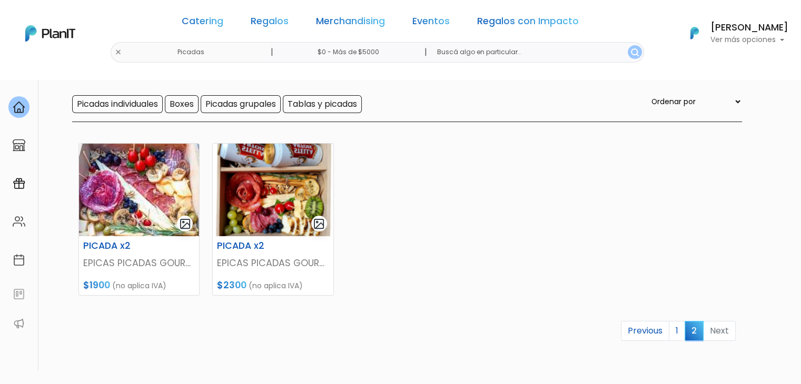
scroll to position [105, 0]
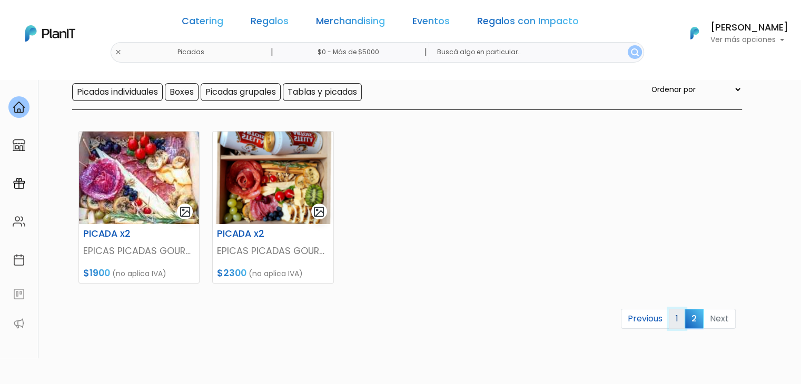
click at [679, 317] on link "1" at bounding box center [677, 319] width 16 height 20
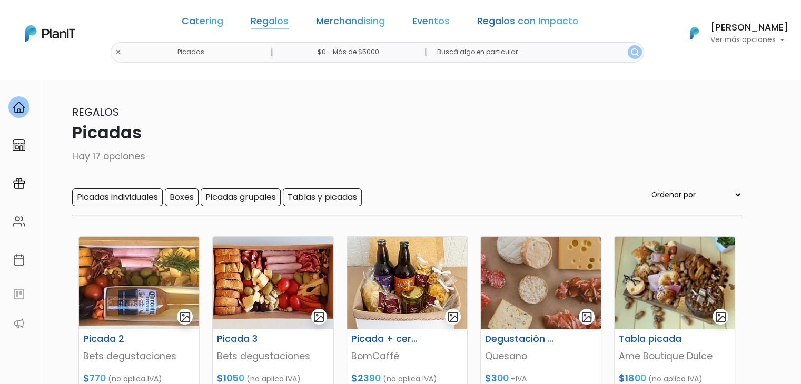
click at [280, 24] on link "Regalos" at bounding box center [270, 23] width 38 height 13
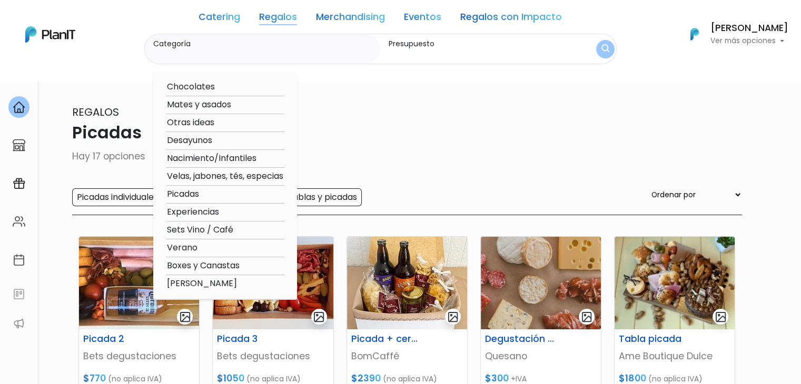
click at [196, 284] on option "[PERSON_NAME]" at bounding box center [225, 284] width 118 height 13
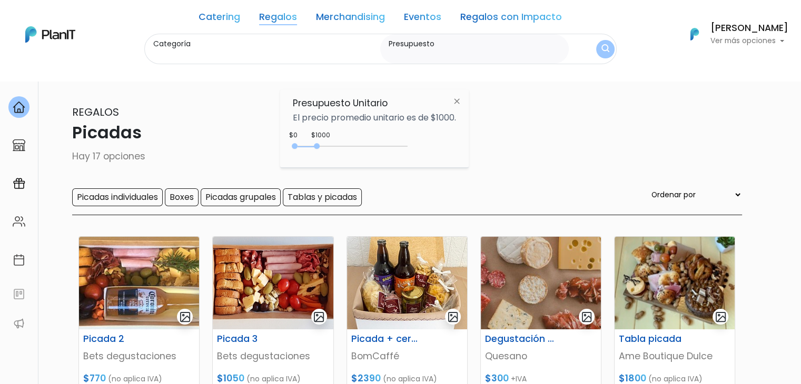
type input "[PERSON_NAME]"
type input "$0 - $1000"
click at [602, 44] on img "submit" at bounding box center [605, 49] width 8 height 10
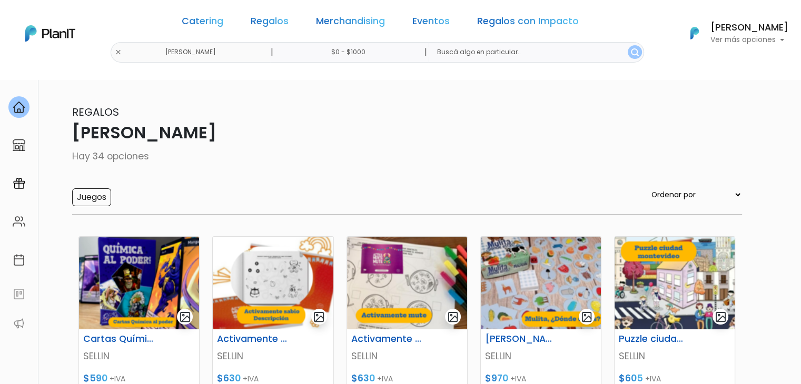
click at [299, 20] on div "Catering Regalos Merchandising Eventos Regalos con Impacto" at bounding box center [380, 23] width 406 height 38
click at [286, 20] on link "Regalos" at bounding box center [270, 23] width 38 height 13
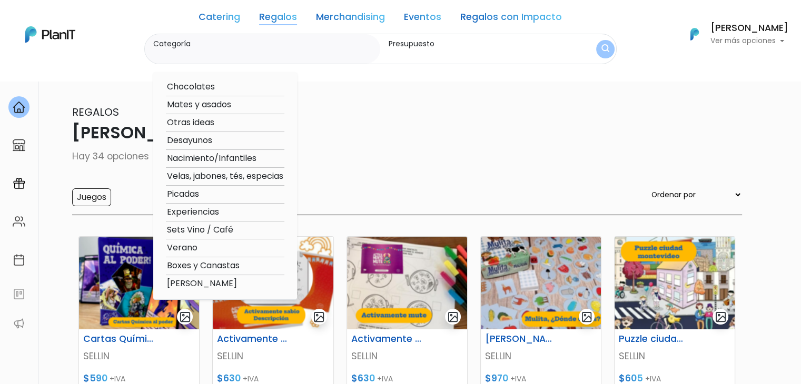
click at [194, 210] on option "Experiencias" at bounding box center [225, 212] width 118 height 13
type input "Experiencias"
type input "$0 - $1000"
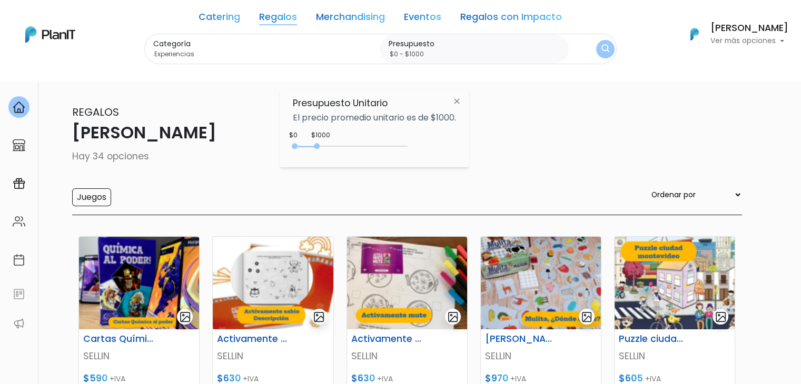
click at [284, 17] on link "Regalos" at bounding box center [278, 19] width 38 height 13
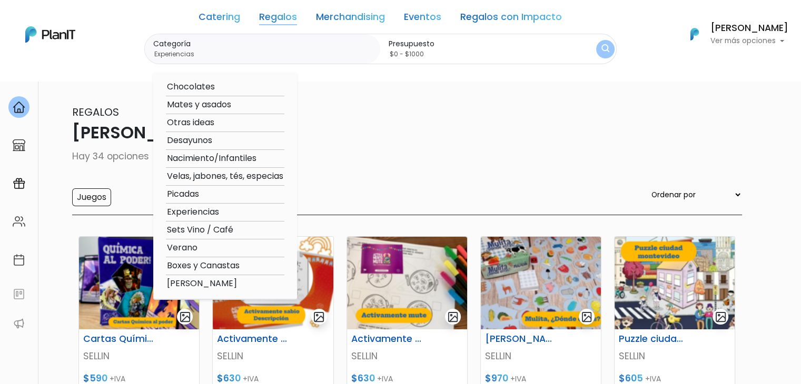
click at [204, 126] on option "Otras ideas" at bounding box center [225, 122] width 118 height 13
type input "Otras ideas"
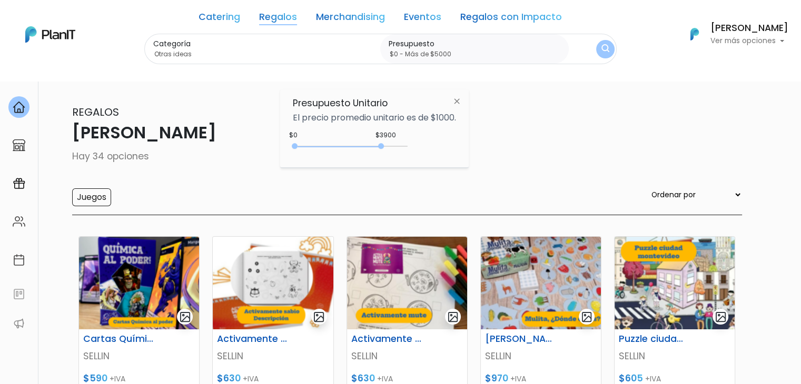
drag, startPoint x: 319, startPoint y: 145, endPoint x: 481, endPoint y: 113, distance: 165.9
click at [462, 131] on div "Presupuesto Unitario El precio promedio unitario es de $1000. $3900 $0 0 : 3900…" at bounding box center [374, 129] width 189 height 78
type input "$0 - Más de $5000"
click at [601, 51] on img "submit" at bounding box center [605, 49] width 8 height 10
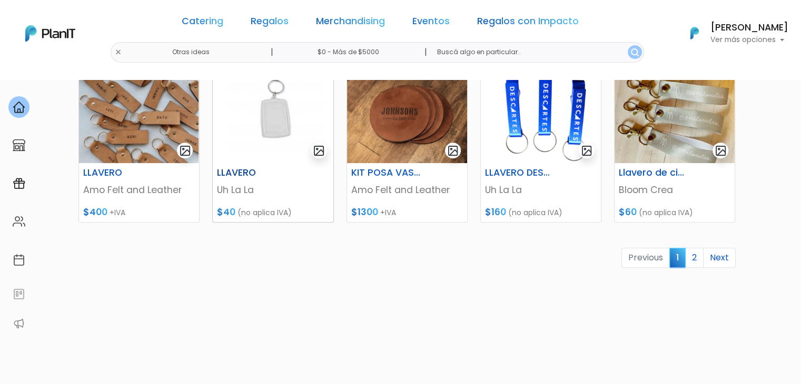
scroll to position [527, 0]
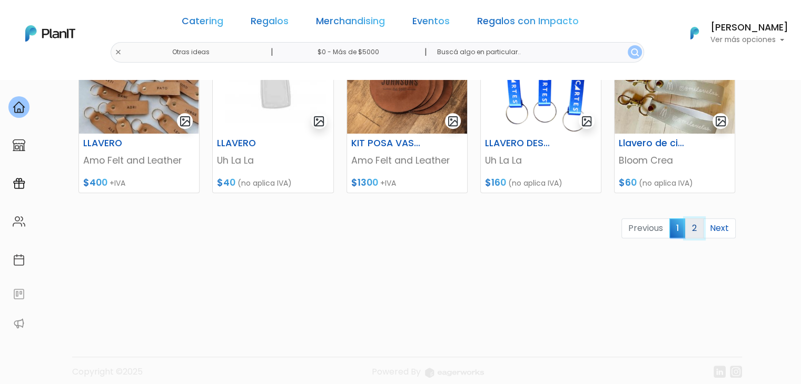
click at [694, 226] on link "2" at bounding box center [694, 229] width 18 height 20
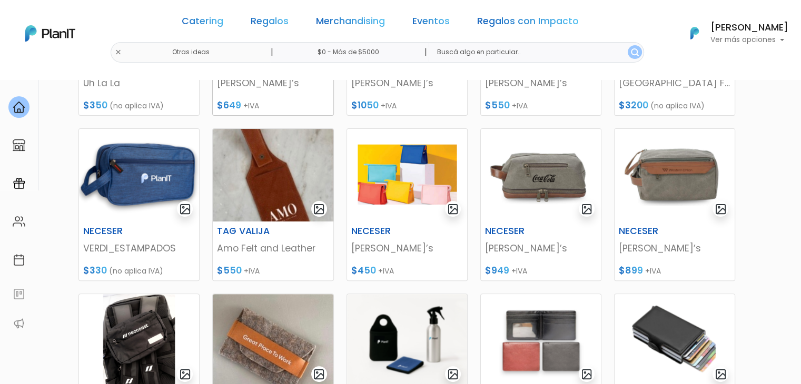
scroll to position [10, 0]
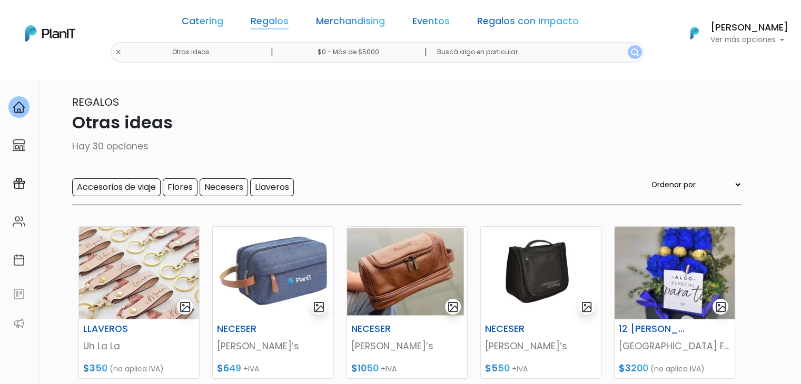
click at [283, 23] on link "Regalos" at bounding box center [270, 23] width 38 height 13
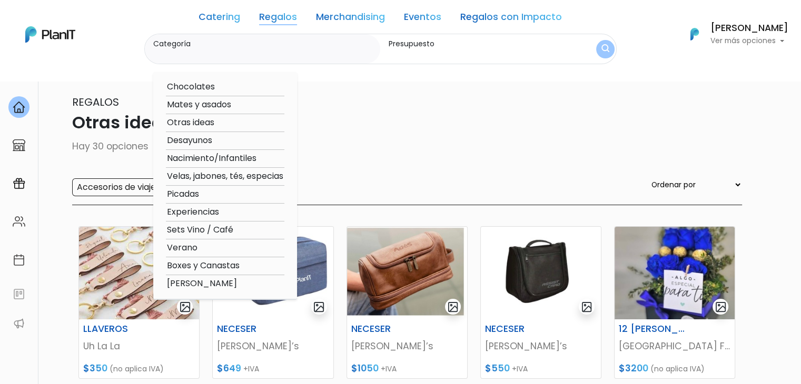
click at [200, 103] on option "Mates y asados" at bounding box center [225, 104] width 118 height 13
type input "Mates y asados"
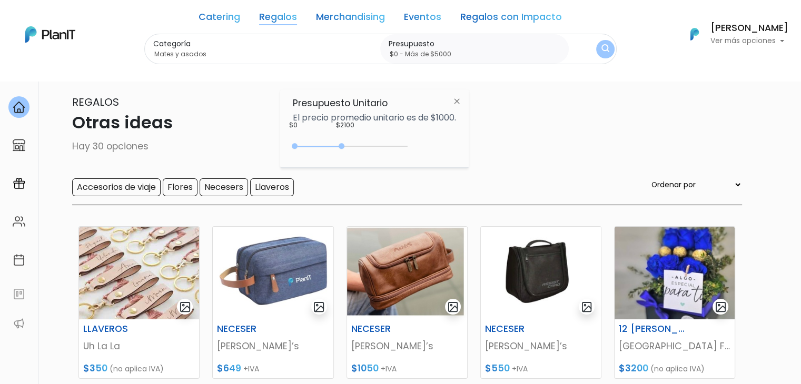
drag, startPoint x: 318, startPoint y: 146, endPoint x: 482, endPoint y: 143, distance: 164.3
click at [482, 143] on body "Catering Regalos Merchandising Eventos Regalos con Impacto Otras ideas | $0 - M…" at bounding box center [400, 182] width 801 height 384
type input "$0 - Más de $5000"
click at [606, 41] on button "submit" at bounding box center [605, 49] width 18 height 18
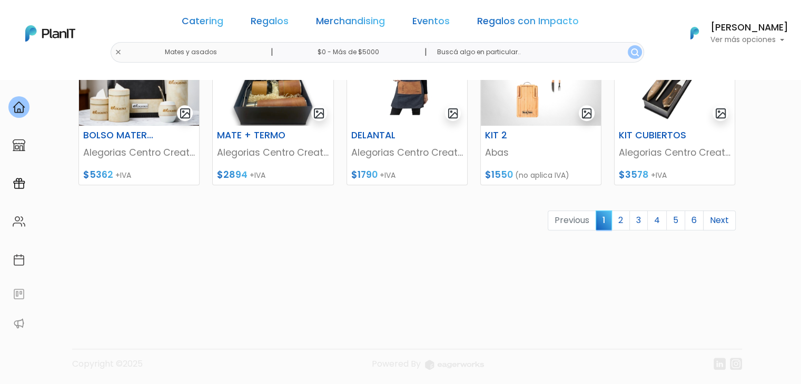
scroll to position [537, 0]
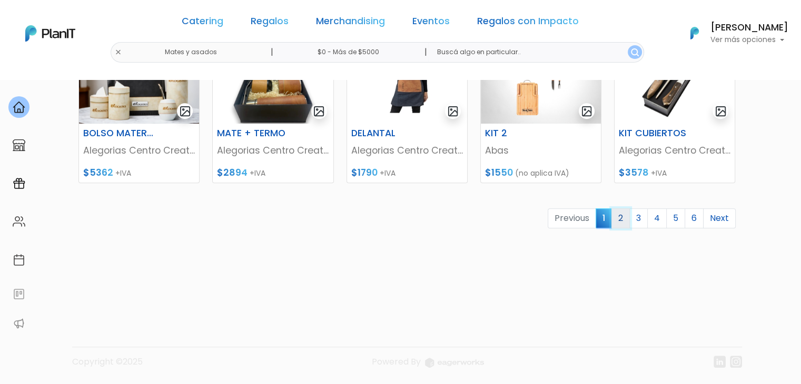
click at [620, 217] on link "2" at bounding box center [620, 219] width 18 height 20
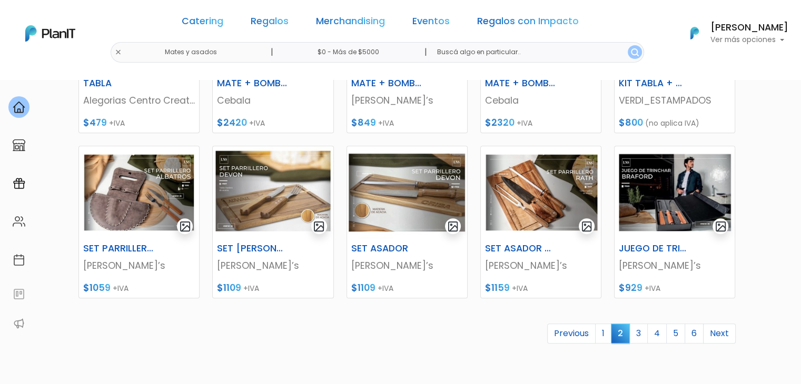
scroll to position [474, 0]
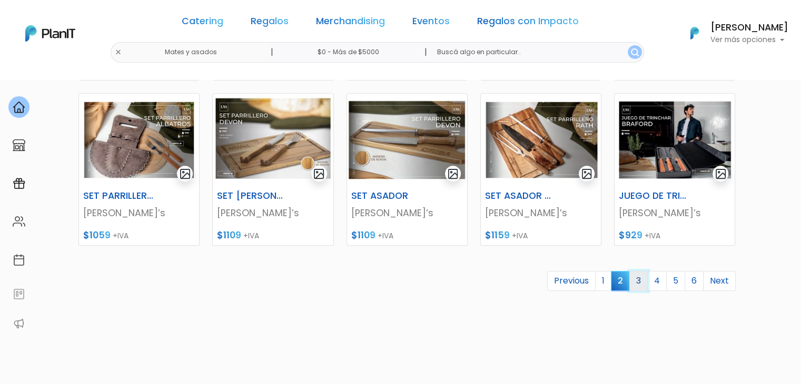
click at [636, 283] on link "3" at bounding box center [638, 281] width 18 height 20
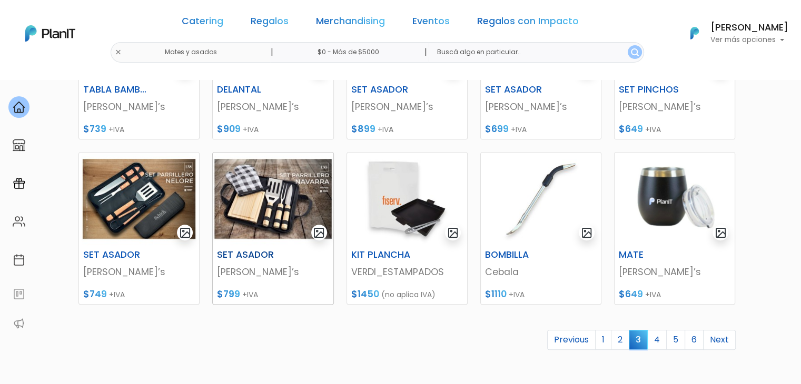
scroll to position [421, 0]
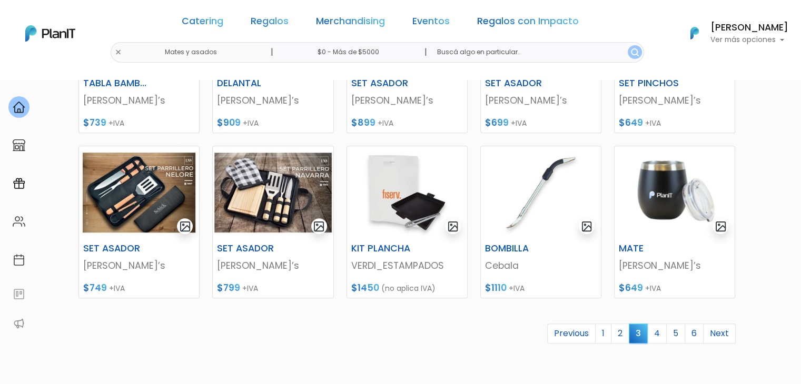
click at [661, 331] on link "4" at bounding box center [656, 334] width 19 height 20
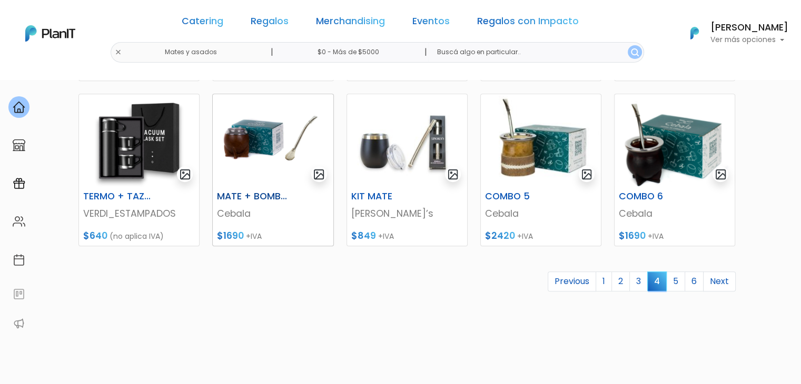
scroll to position [474, 0]
click at [676, 283] on link "5" at bounding box center [675, 281] width 19 height 20
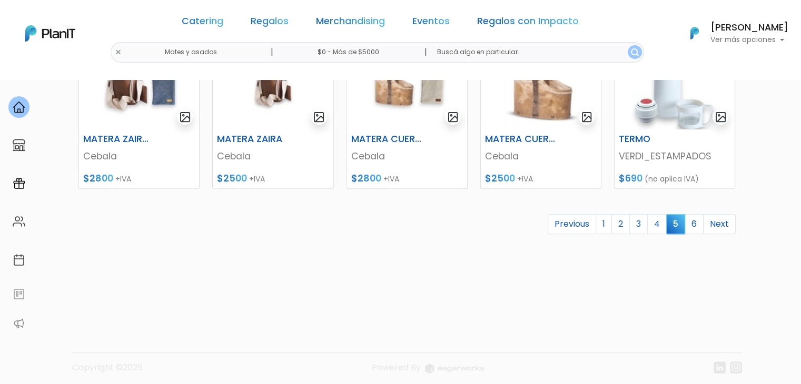
scroll to position [537, 0]
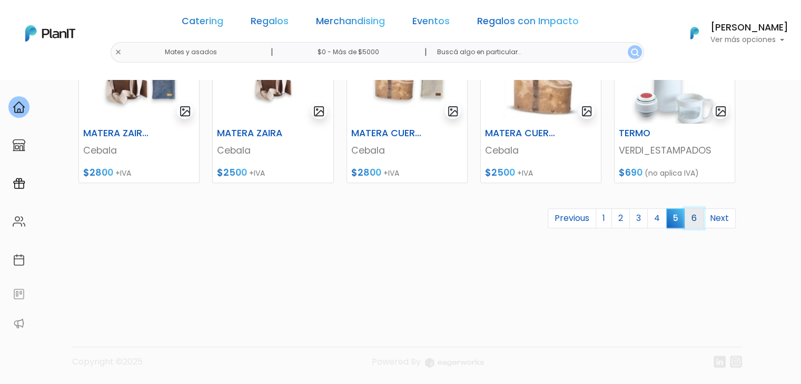
click at [694, 222] on link "6" at bounding box center [694, 219] width 19 height 20
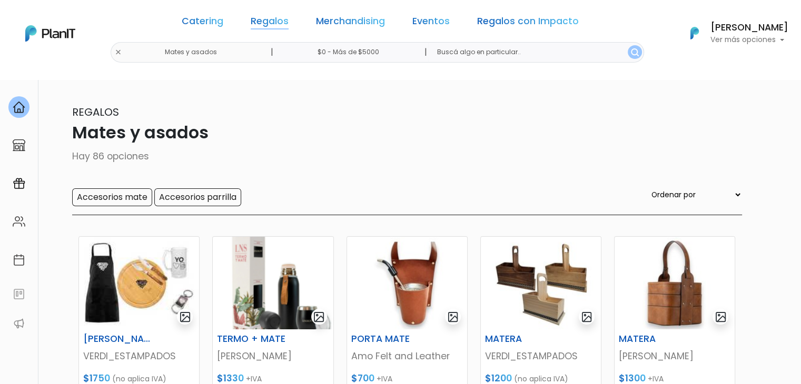
click at [289, 24] on link "Regalos" at bounding box center [270, 23] width 38 height 13
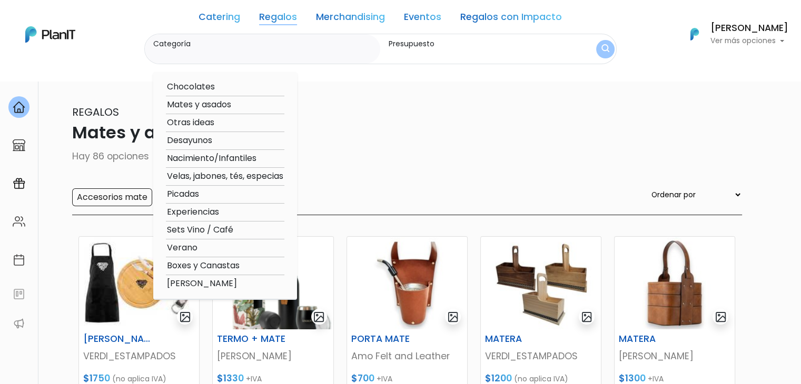
click at [210, 84] on option "Chocolates" at bounding box center [225, 87] width 118 height 13
type input "Chocolates"
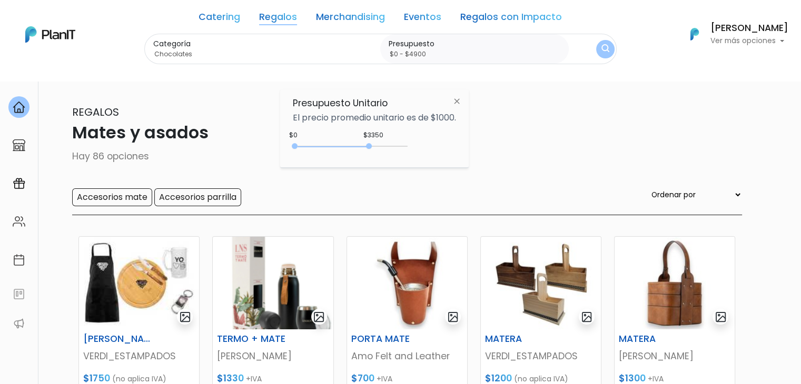
type input "$0 - $4950"
drag, startPoint x: 319, startPoint y: 146, endPoint x: 410, endPoint y: 141, distance: 91.8
click at [407, 143] on div "0 : 3350 0 3350" at bounding box center [352, 148] width 111 height 11
click at [593, 43] on div "Categoría Chocolates Chocolates Mates y asados Otras ideas Desayunos Nacimiento…" at bounding box center [380, 49] width 472 height 31
click at [603, 50] on img "submit" at bounding box center [605, 49] width 8 height 10
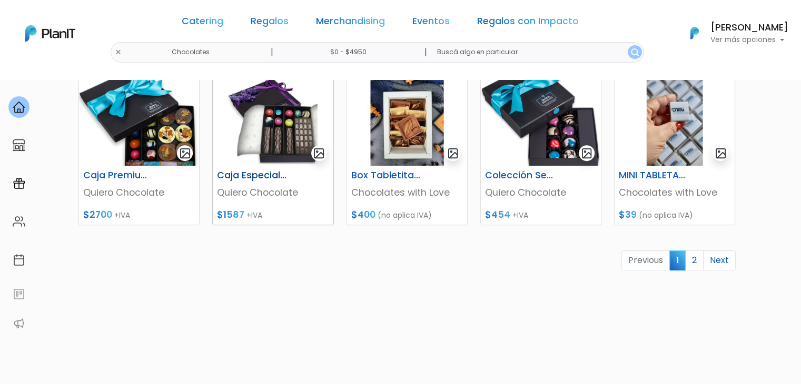
scroll to position [537, 0]
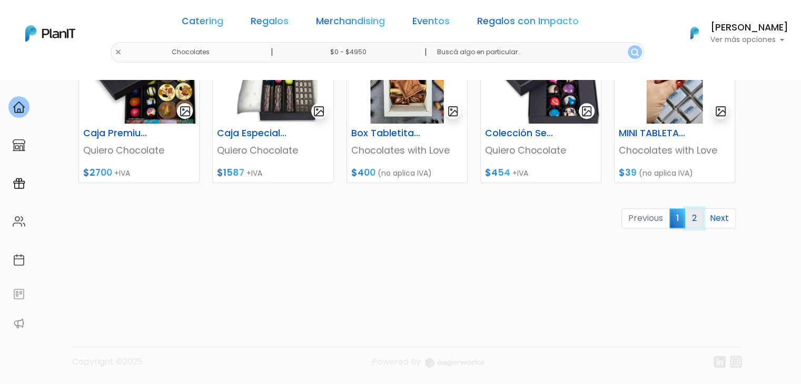
click at [699, 226] on link "2" at bounding box center [694, 219] width 18 height 20
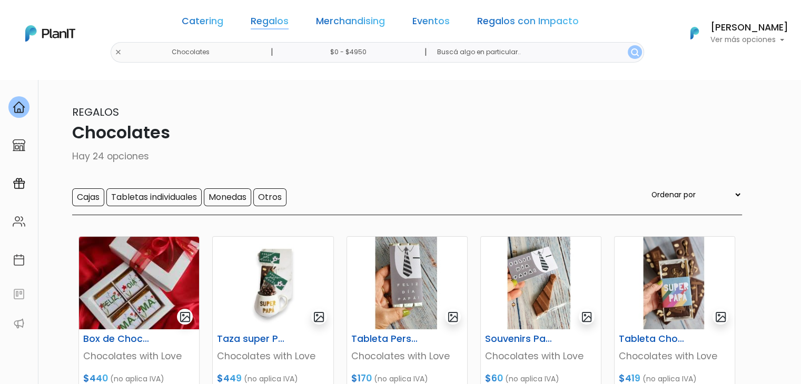
click at [289, 17] on link "Regalos" at bounding box center [270, 23] width 38 height 13
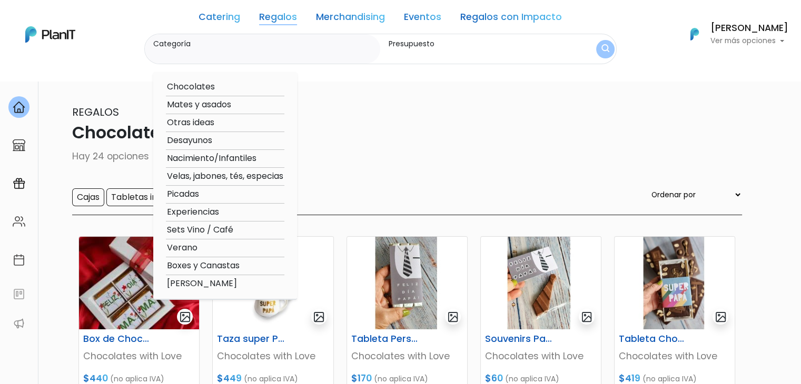
click at [194, 258] on div "Chocolates Mates y asados Otras ideas Desayunos Nacimiento/Infantiles Velas, ja…" at bounding box center [225, 186] width 144 height 228
click at [195, 264] on option "Boxes y Canastas" at bounding box center [225, 266] width 118 height 13
type input "Boxes y Canastas"
type input "$0 - $4950"
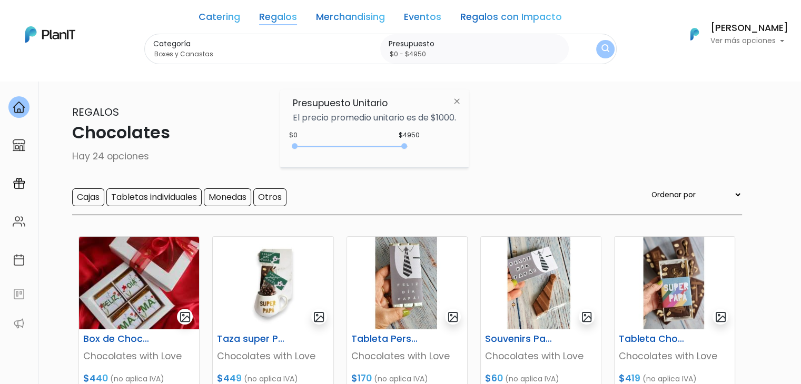
click at [601, 43] on button "submit" at bounding box center [605, 49] width 18 height 18
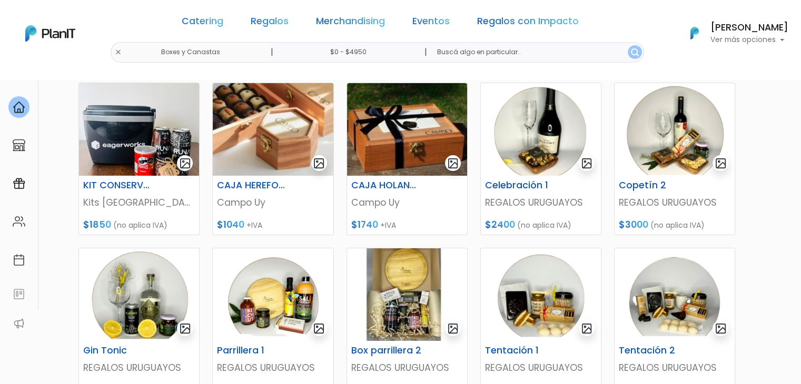
scroll to position [158, 0]
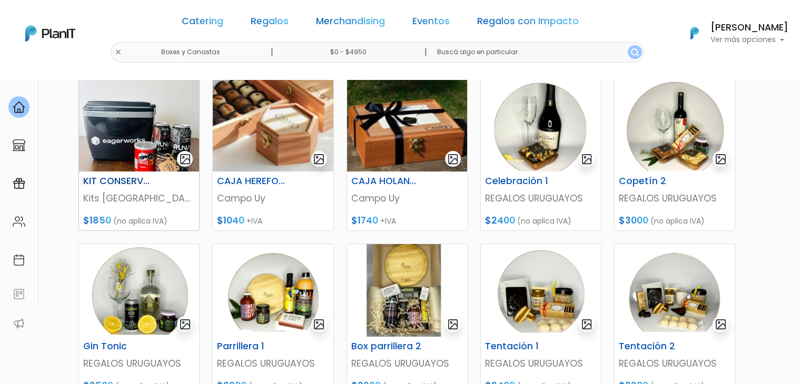
click at [112, 131] on img at bounding box center [139, 125] width 120 height 93
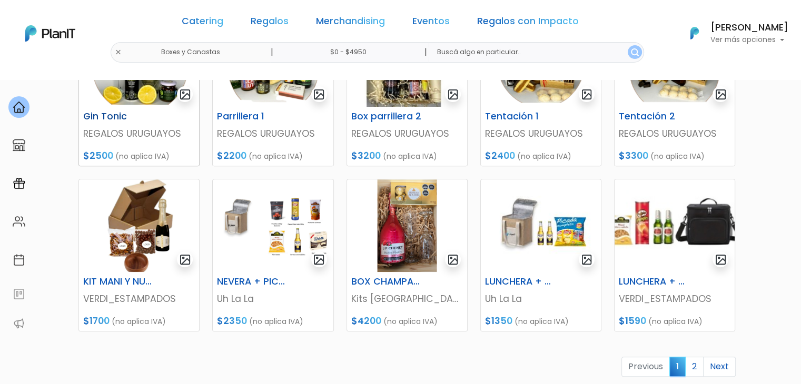
scroll to position [421, 0]
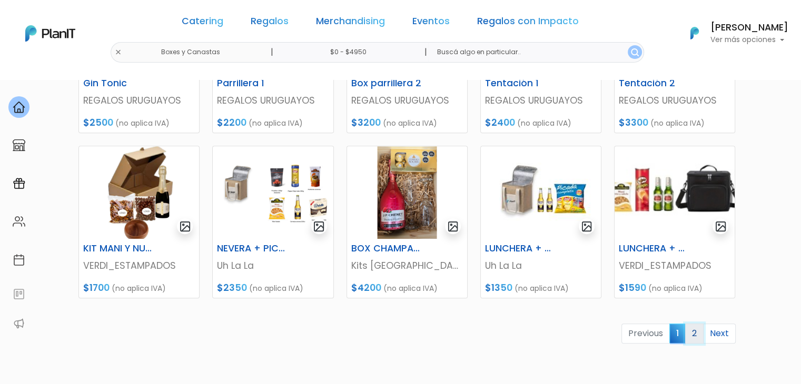
click at [694, 330] on link "2" at bounding box center [694, 334] width 18 height 20
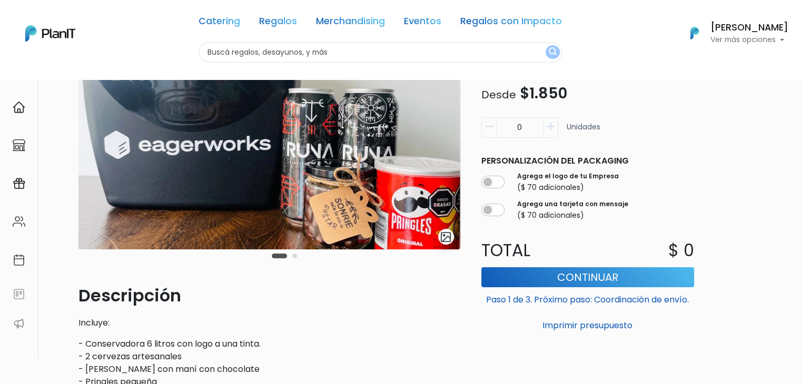
scroll to position [53, 0]
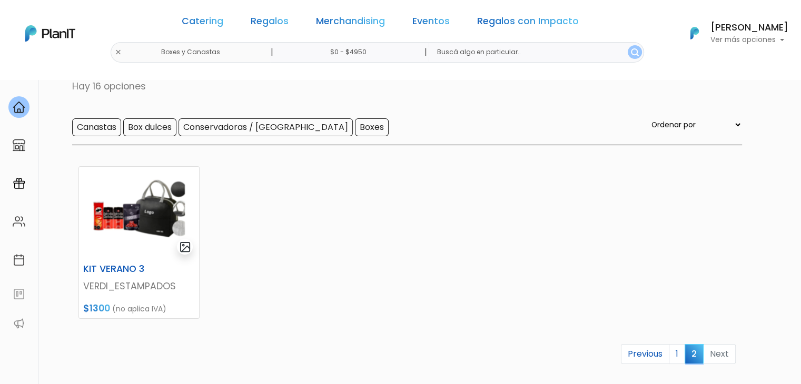
scroll to position [53, 0]
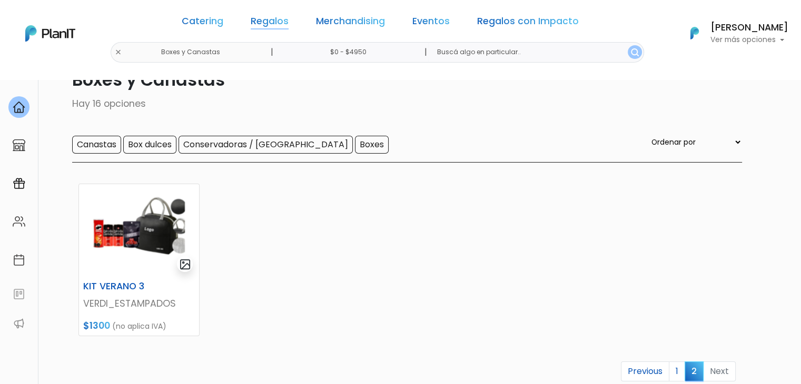
click at [278, 19] on link "Regalos" at bounding box center [270, 23] width 38 height 13
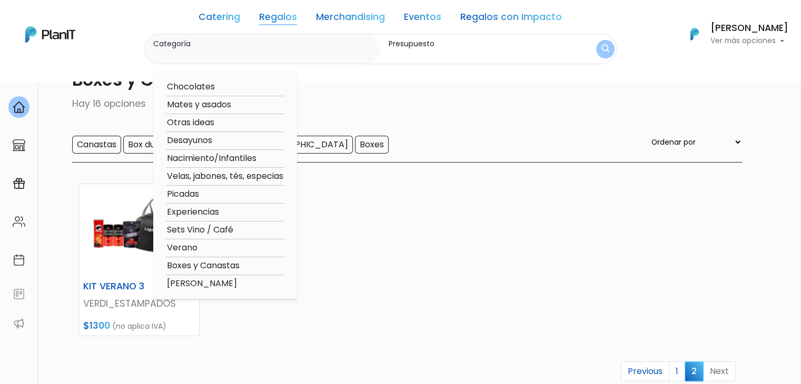
click at [190, 249] on option "Verano" at bounding box center [225, 248] width 118 height 13
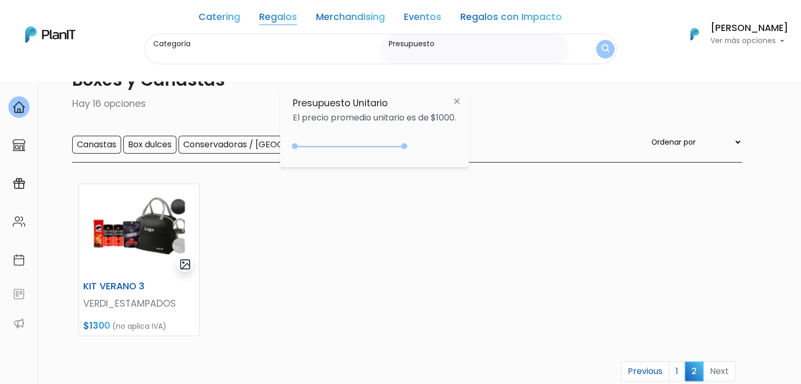
type input "Verano"
type input "$0 - $4950"
click at [609, 49] on button "submit" at bounding box center [605, 49] width 18 height 18
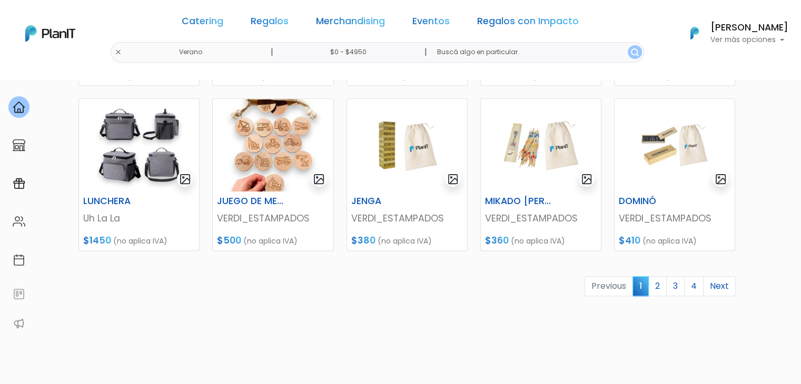
scroll to position [474, 0]
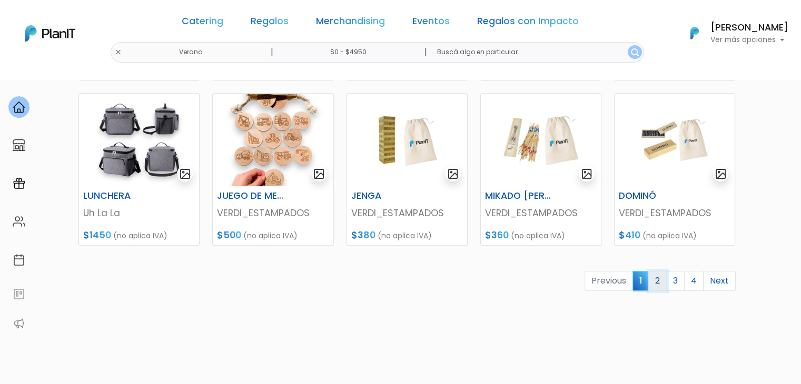
click at [656, 276] on link "2" at bounding box center [657, 281] width 18 height 20
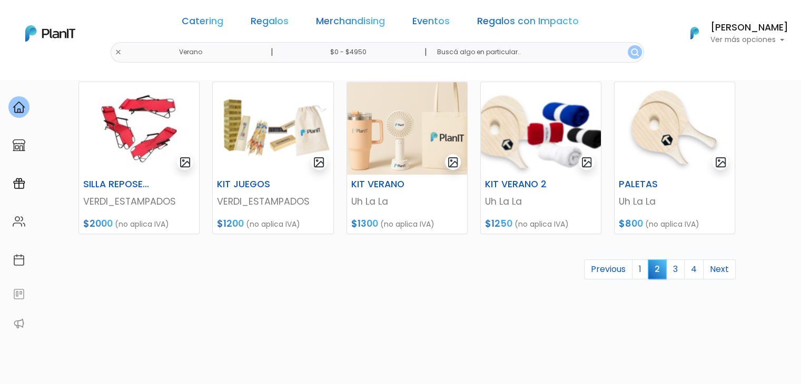
scroll to position [421, 0]
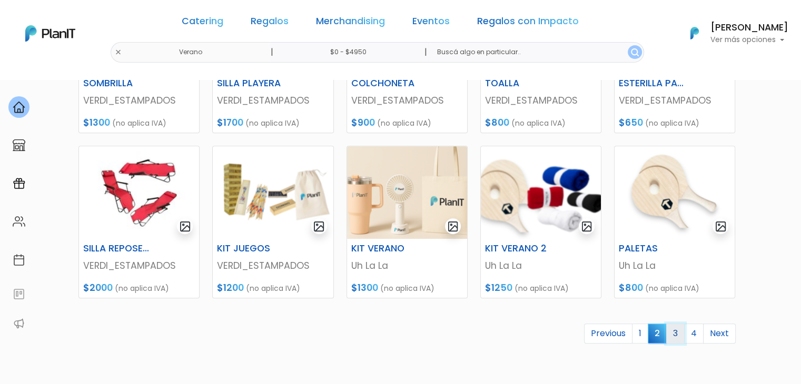
click at [676, 333] on link "3" at bounding box center [675, 334] width 18 height 20
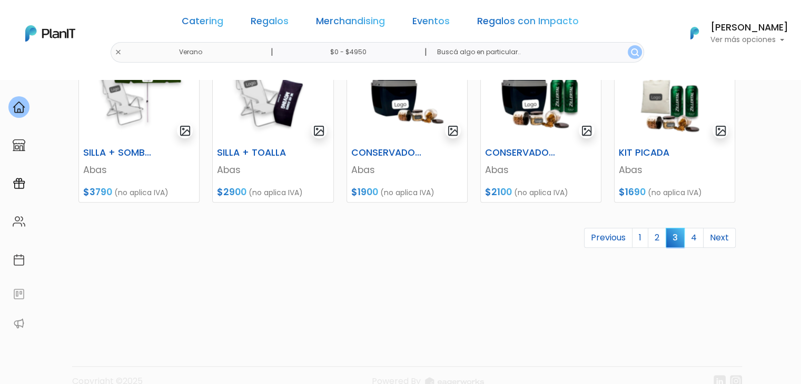
scroll to position [527, 0]
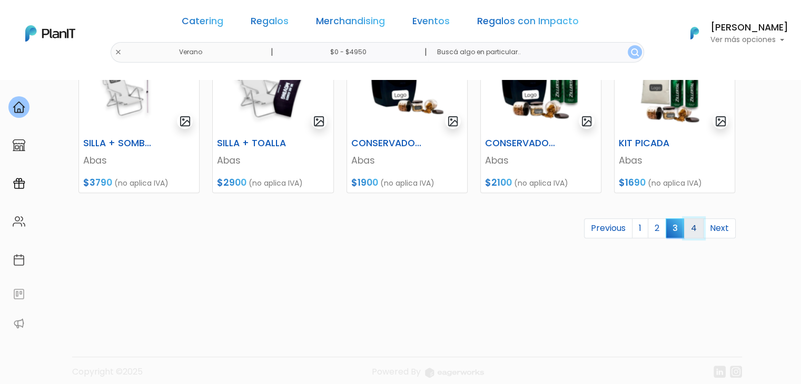
click at [698, 226] on link "4" at bounding box center [693, 229] width 19 height 20
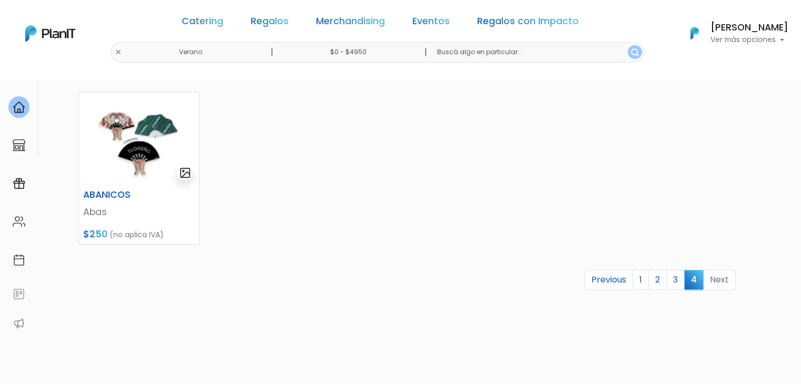
scroll to position [316, 0]
